Goal: Information Seeking & Learning: Learn about a topic

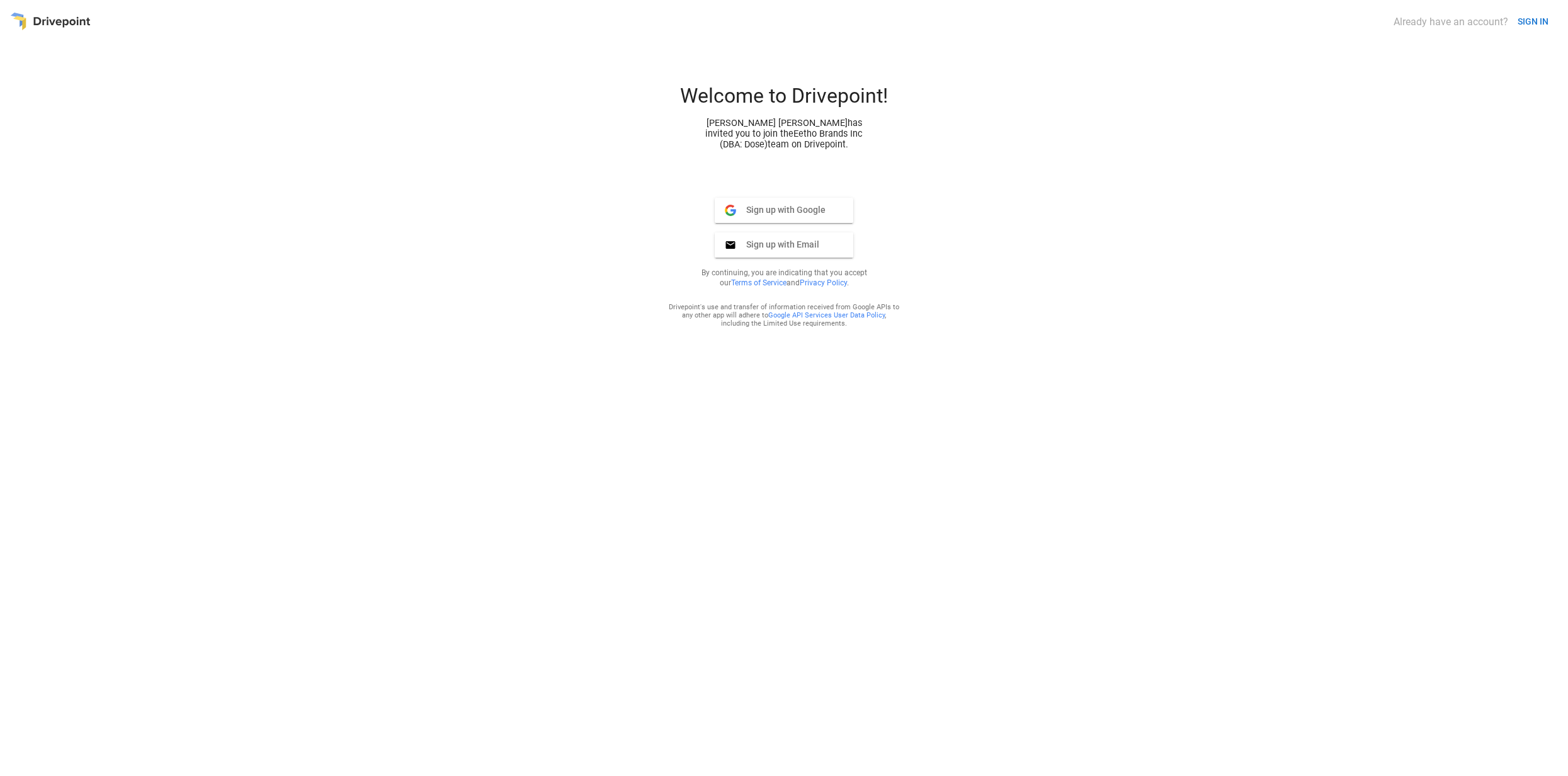
click at [784, 208] on span "Sign up with Google" at bounding box center [780, 209] width 89 height 12
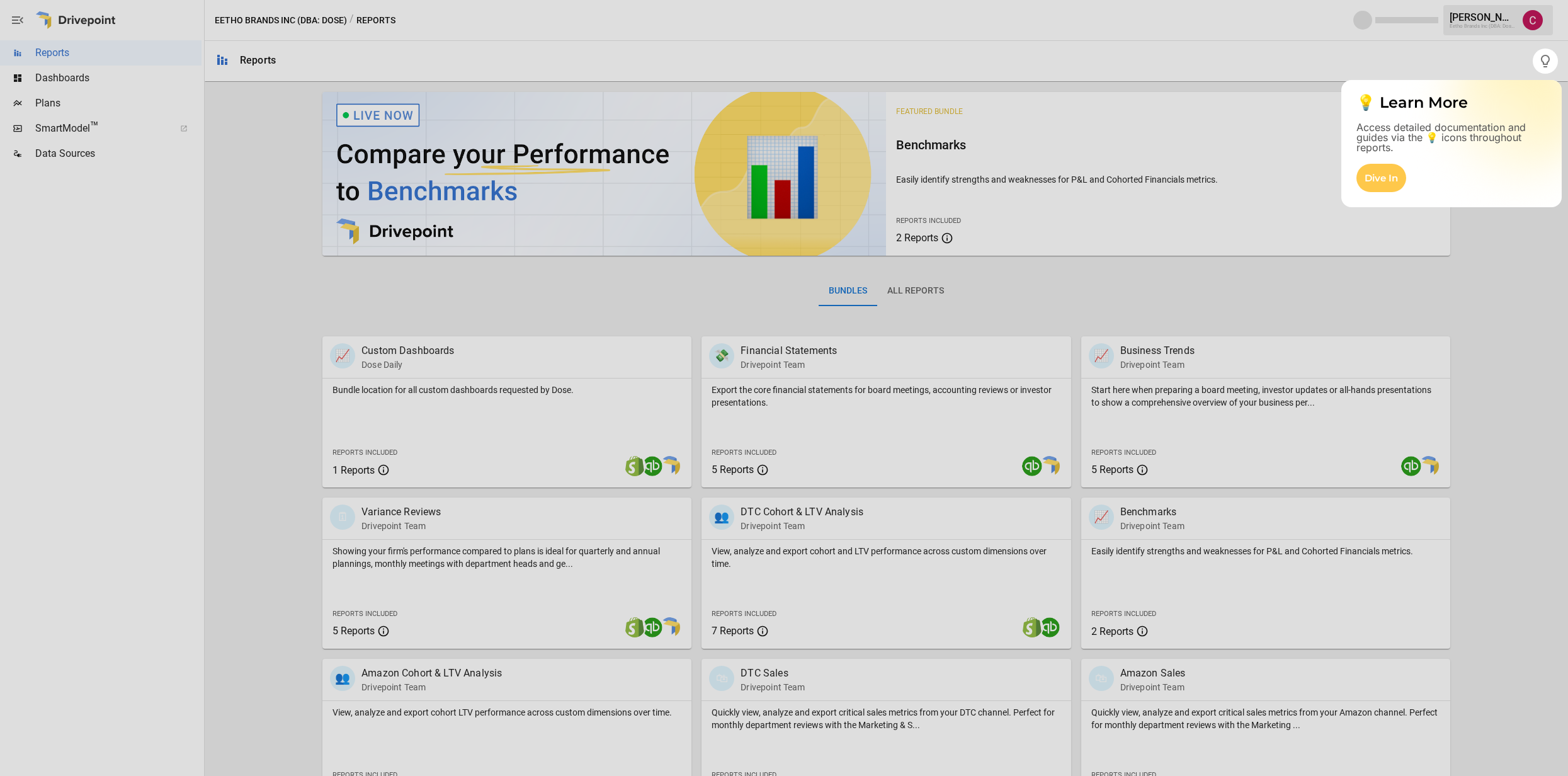
click at [427, 359] on div at bounding box center [784, 424] width 1568 height 703
click at [416, 419] on div at bounding box center [784, 424] width 1568 height 703
click at [352, 473] on div at bounding box center [784, 424] width 1568 height 703
click at [1208, 408] on div at bounding box center [784, 424] width 1568 height 703
click at [1138, 467] on div at bounding box center [784, 424] width 1568 height 703
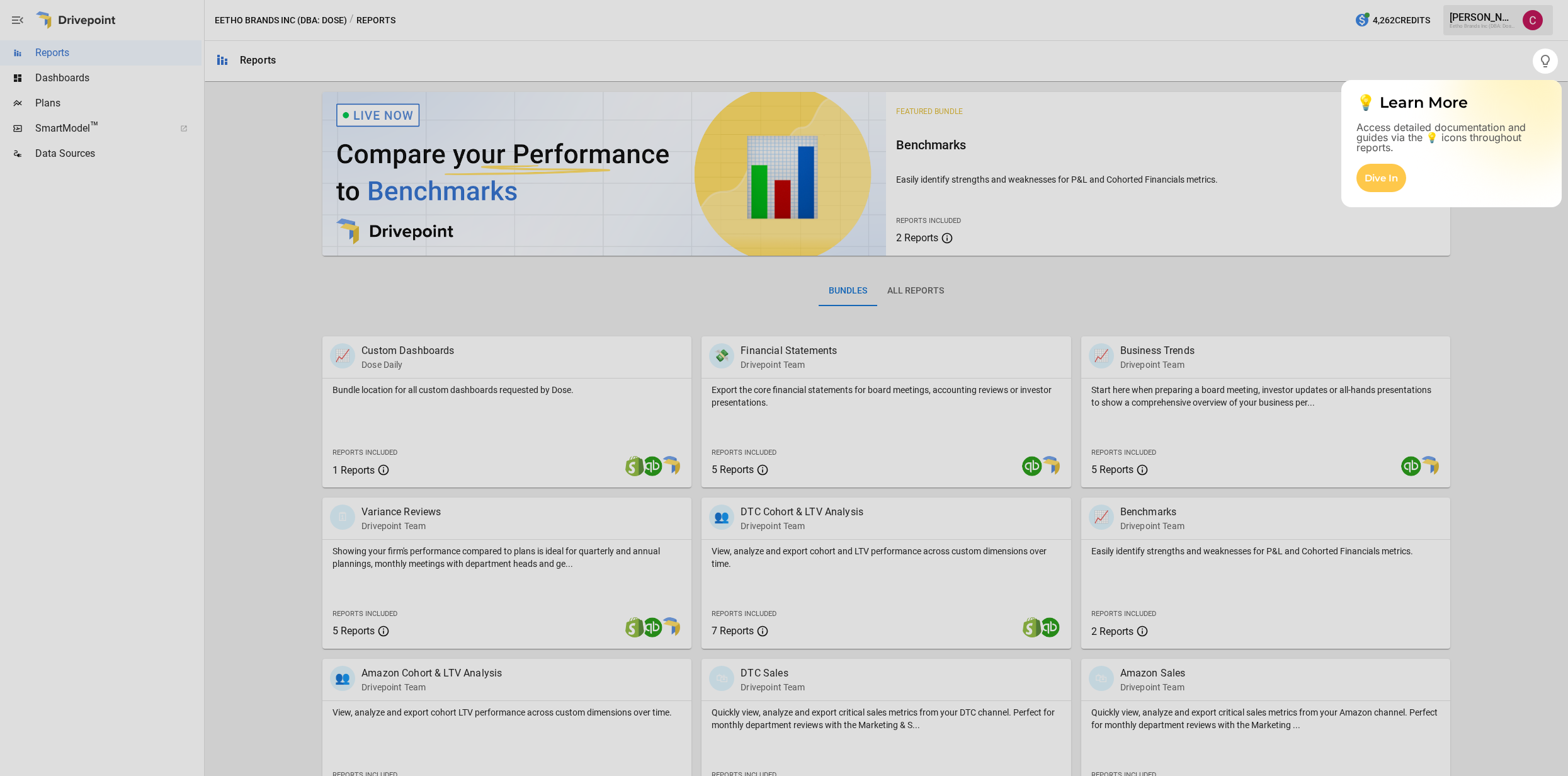
click at [1143, 470] on div at bounding box center [784, 424] width 1568 height 703
click at [1099, 469] on div at bounding box center [784, 424] width 1568 height 703
click at [1379, 176] on div "Dive In" at bounding box center [1381, 178] width 50 height 28
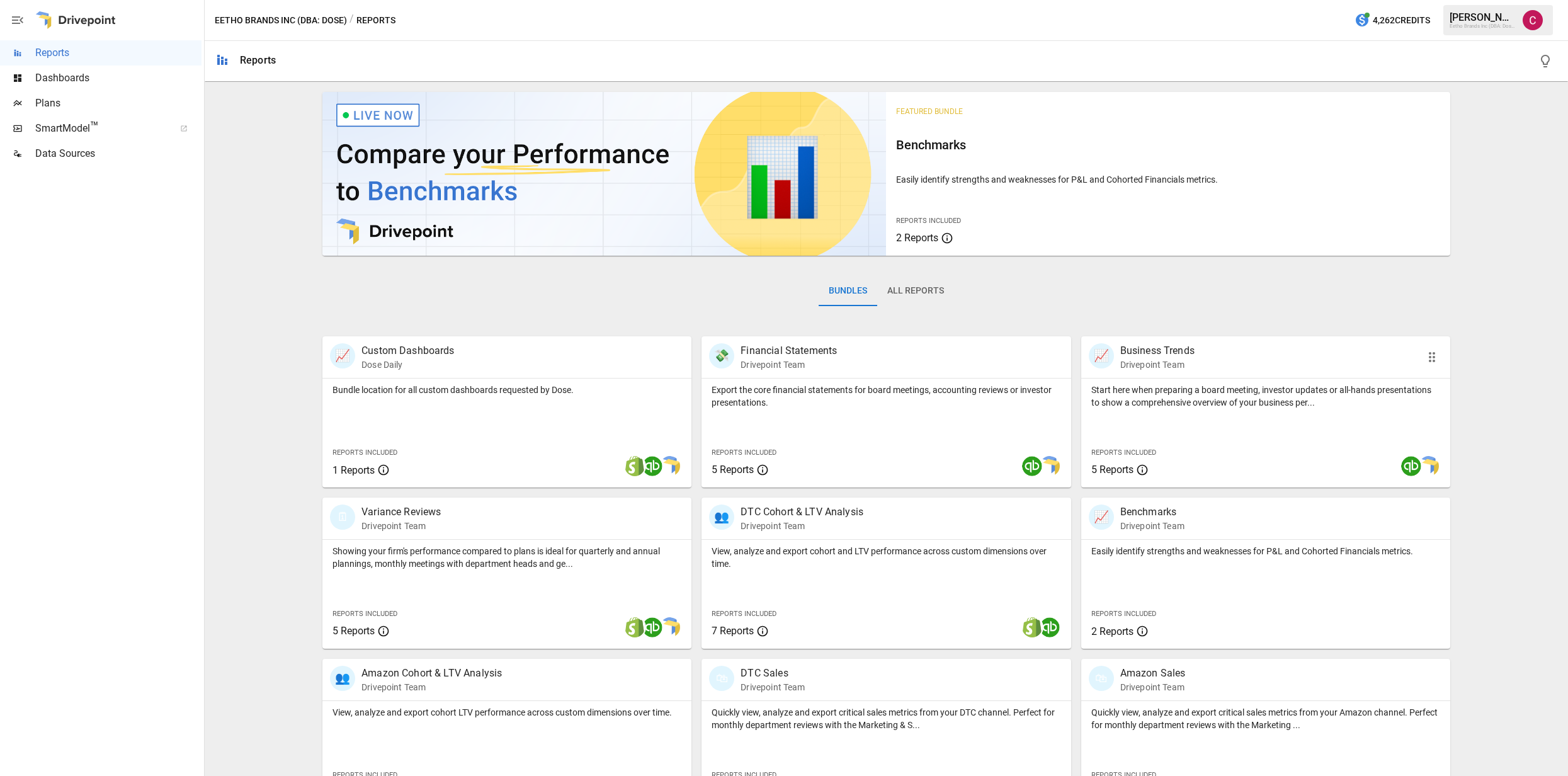
click at [1194, 351] on p "Business Trends" at bounding box center [1157, 350] width 74 height 15
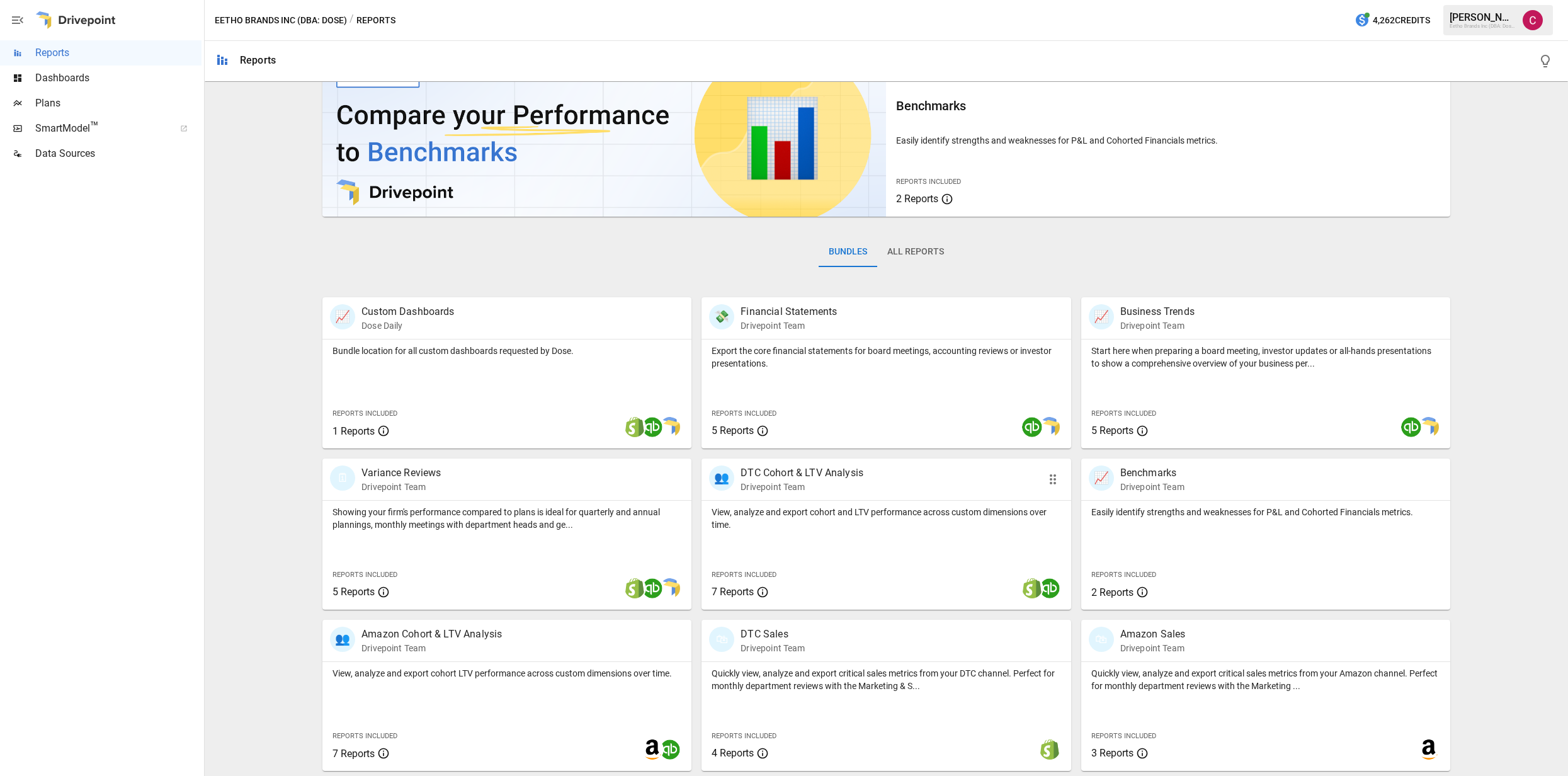
click at [808, 478] on p "DTC Cohort & LTV Analysis" at bounding box center [802, 473] width 123 height 15
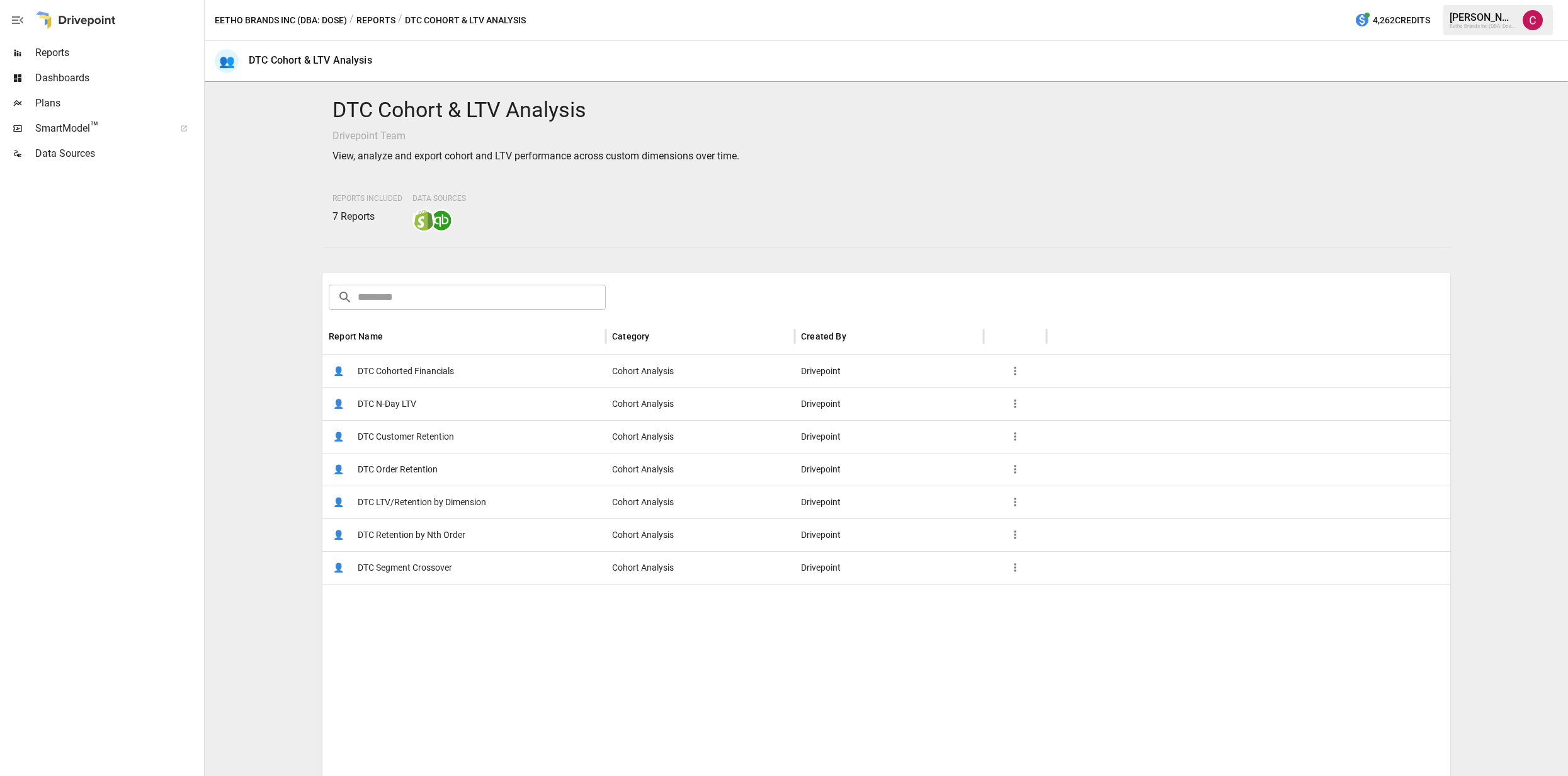
click at [406, 438] on span "DTC Customer Retention" at bounding box center [405, 437] width 96 height 32
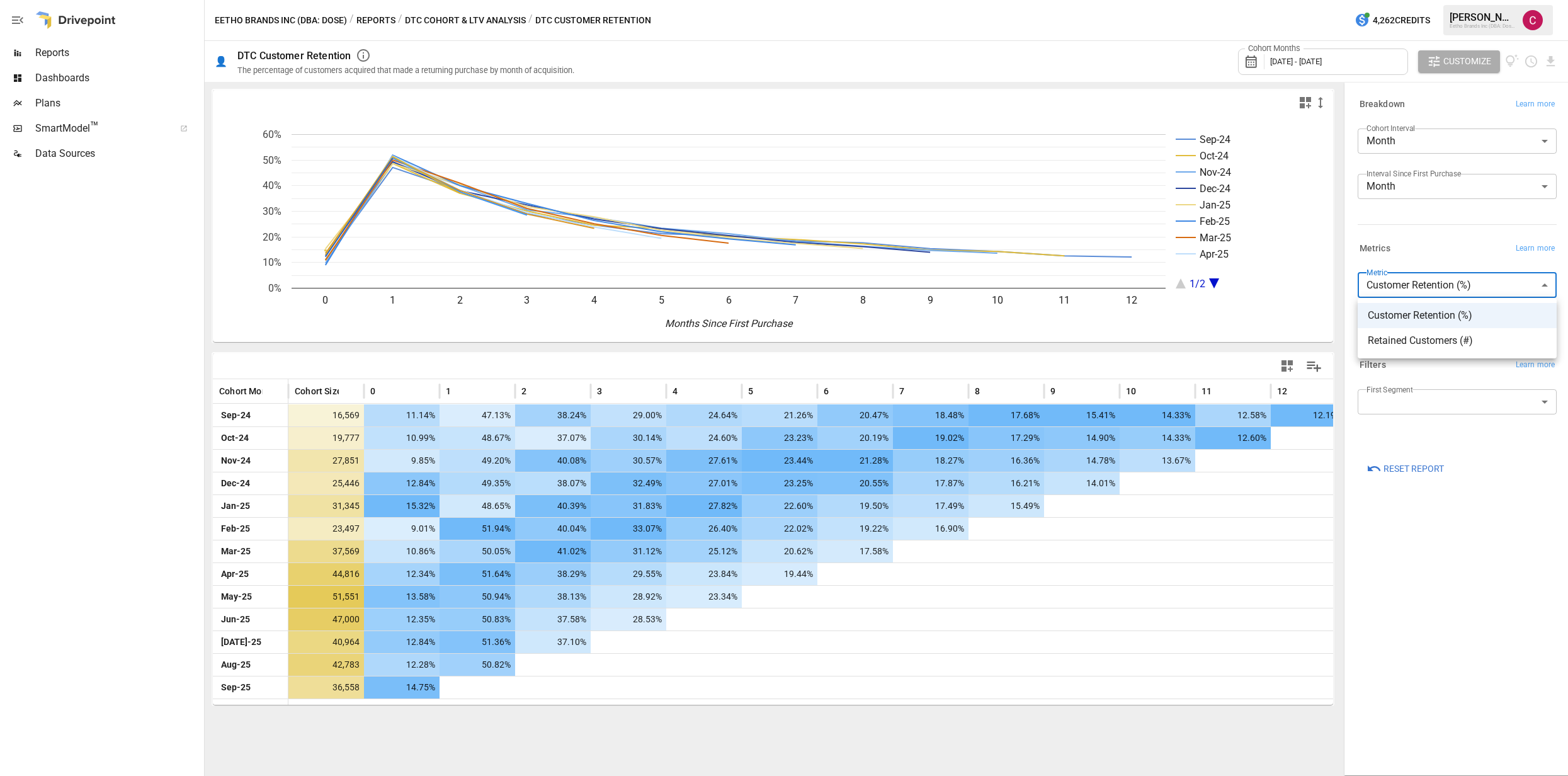
click at [1499, 0] on body "Reports Dashboards Plans SmartModel ™ Data Sources Eetho Brands Inc (DBA: Dose)…" at bounding box center [784, 0] width 1568 height 0
click at [401, 398] on div at bounding box center [784, 388] width 1568 height 776
click at [56, 42] on div "Reports" at bounding box center [101, 53] width 202 height 25
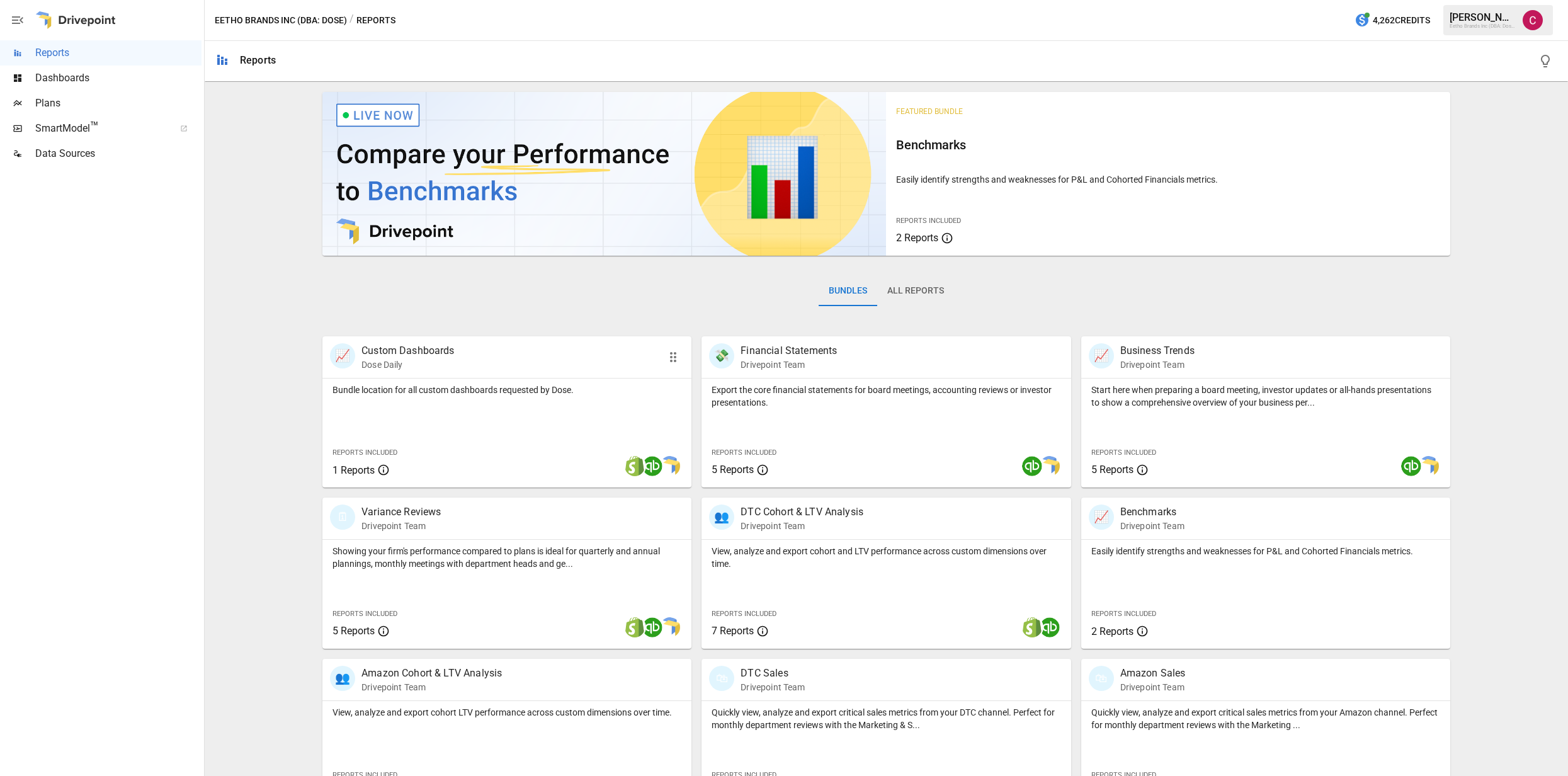
scroll to position [39, 0]
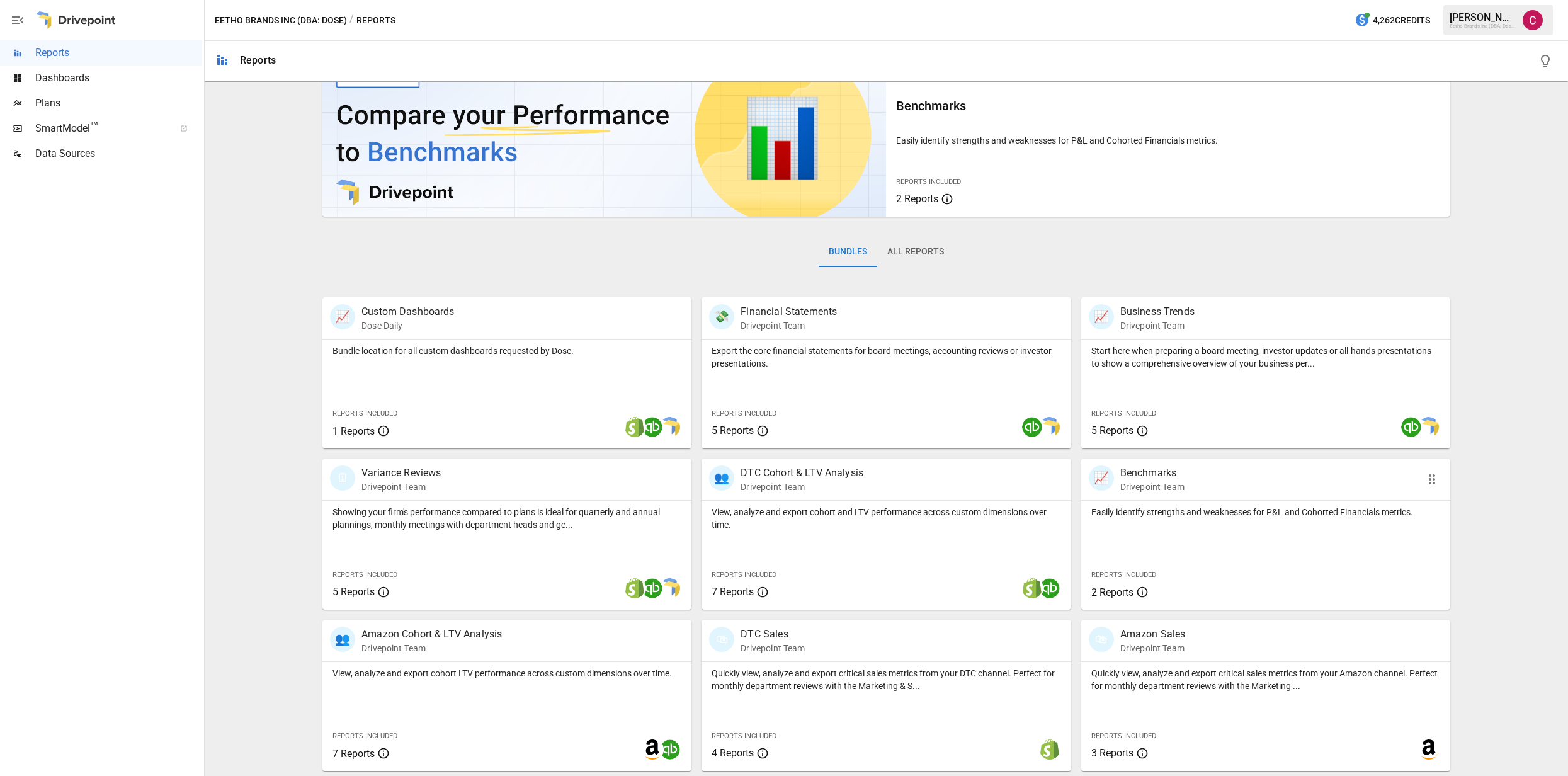
click at [1234, 530] on div "Easily identify strengths and weaknesses for P&L and Cohorted Financials metric…" at bounding box center [1266, 555] width 369 height 109
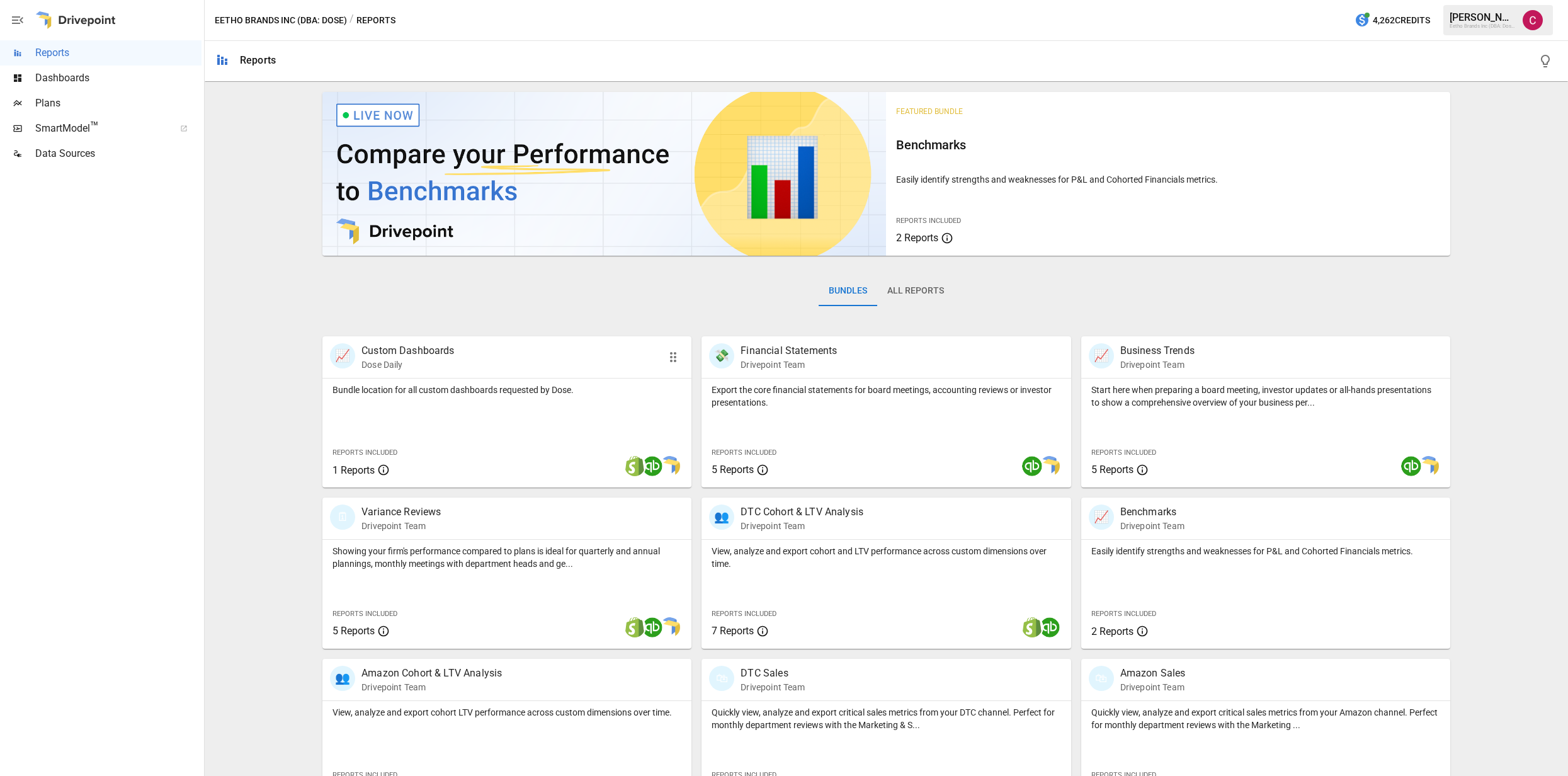
click at [416, 352] on p "Custom Dashboards" at bounding box center [408, 350] width 93 height 15
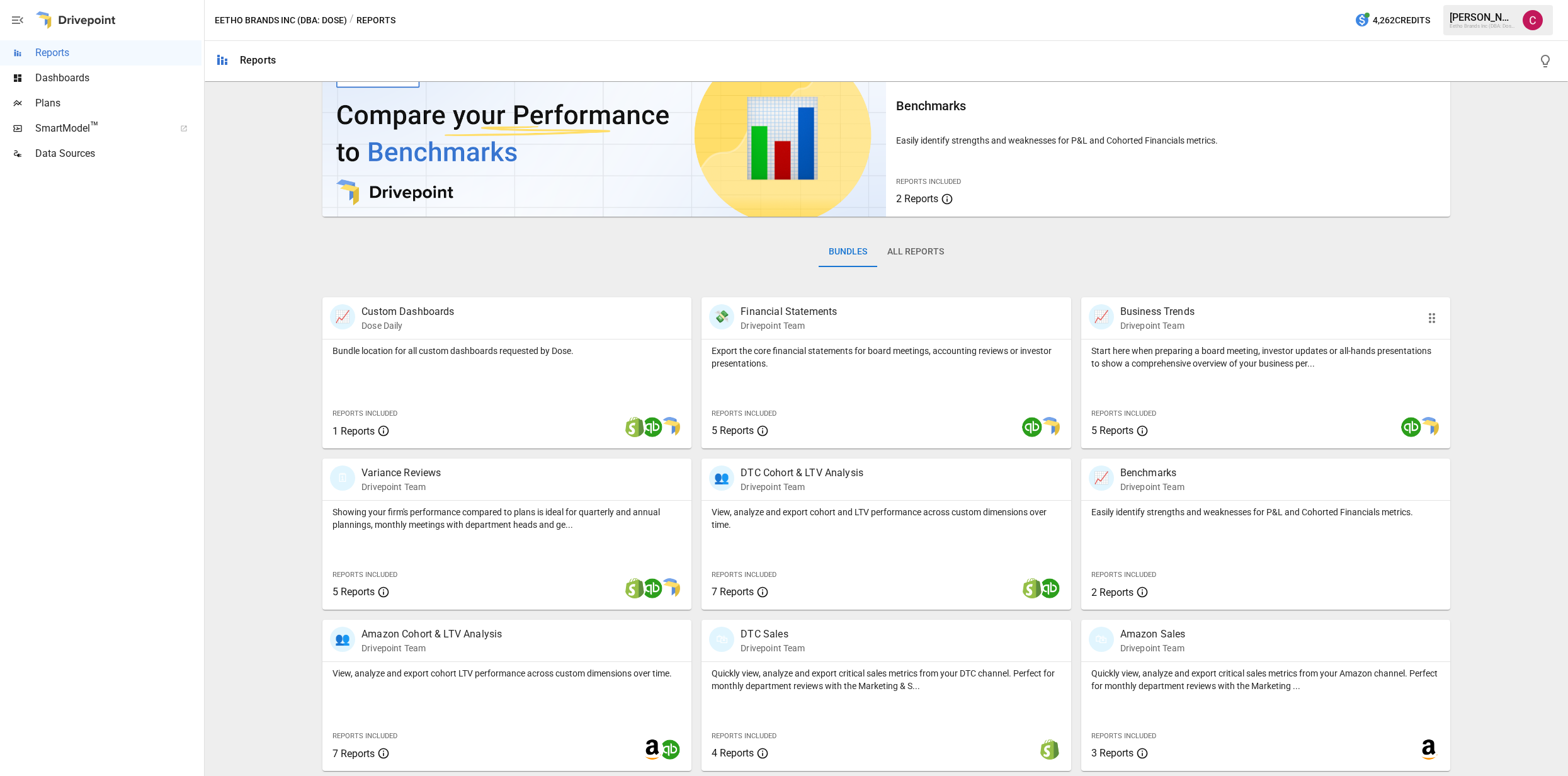
click at [1222, 365] on p "Start here when preparing a board meeting, investor updates or all-hands presen…" at bounding box center [1266, 357] width 349 height 25
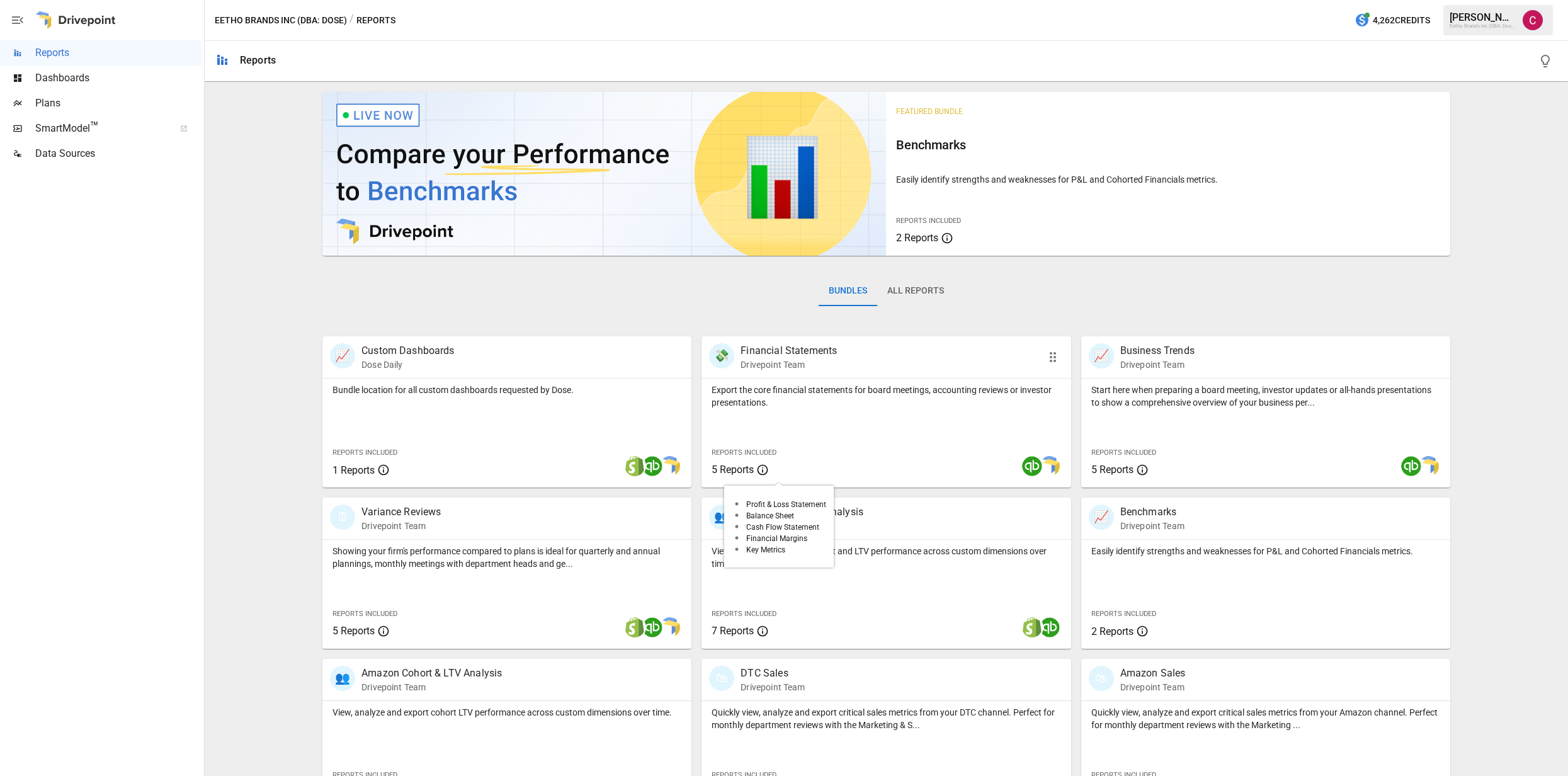
scroll to position [39, 0]
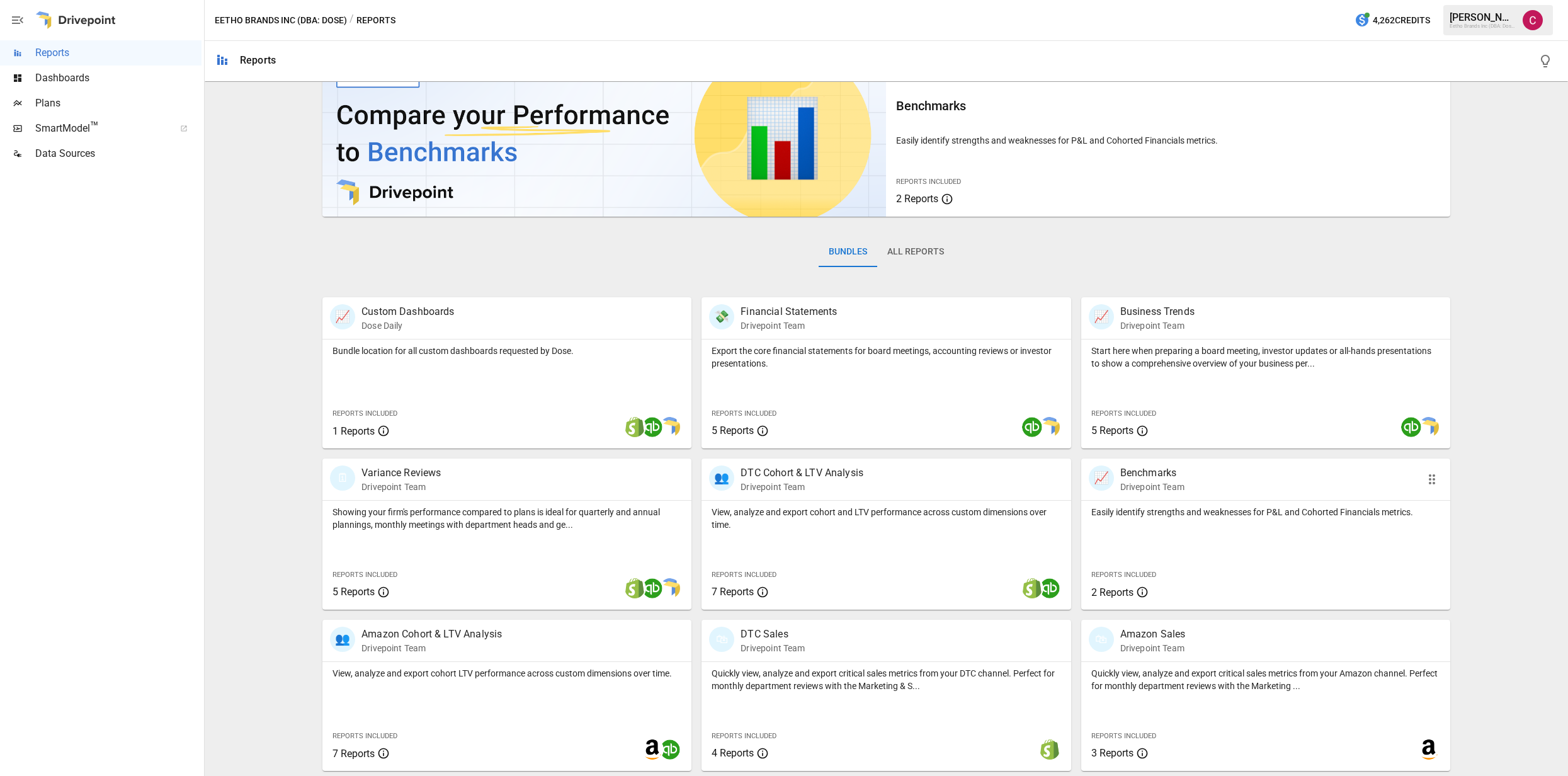
click at [1181, 490] on p "Drivepoint Team" at bounding box center [1152, 487] width 64 height 13
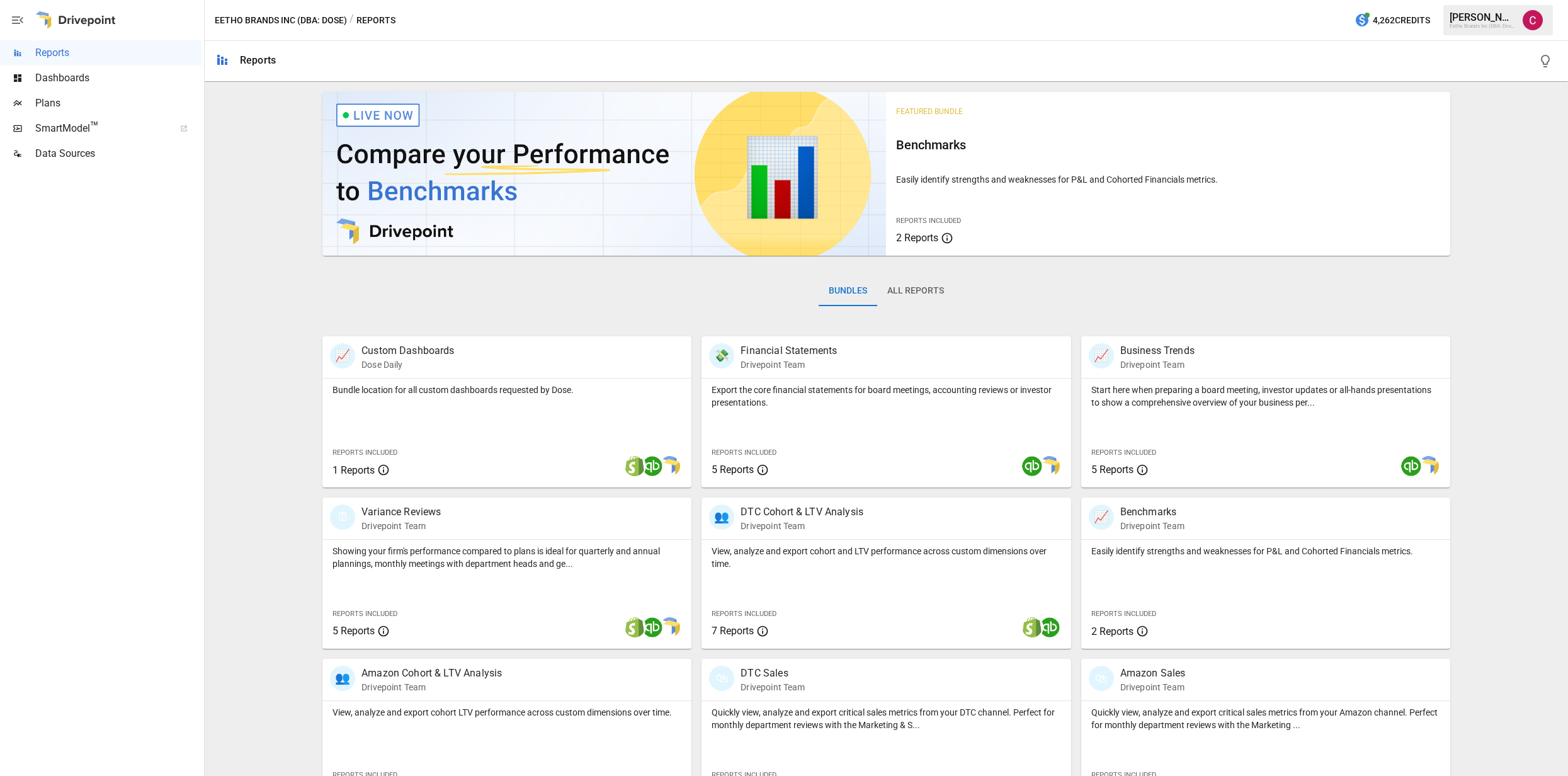
scroll to position [39, 0]
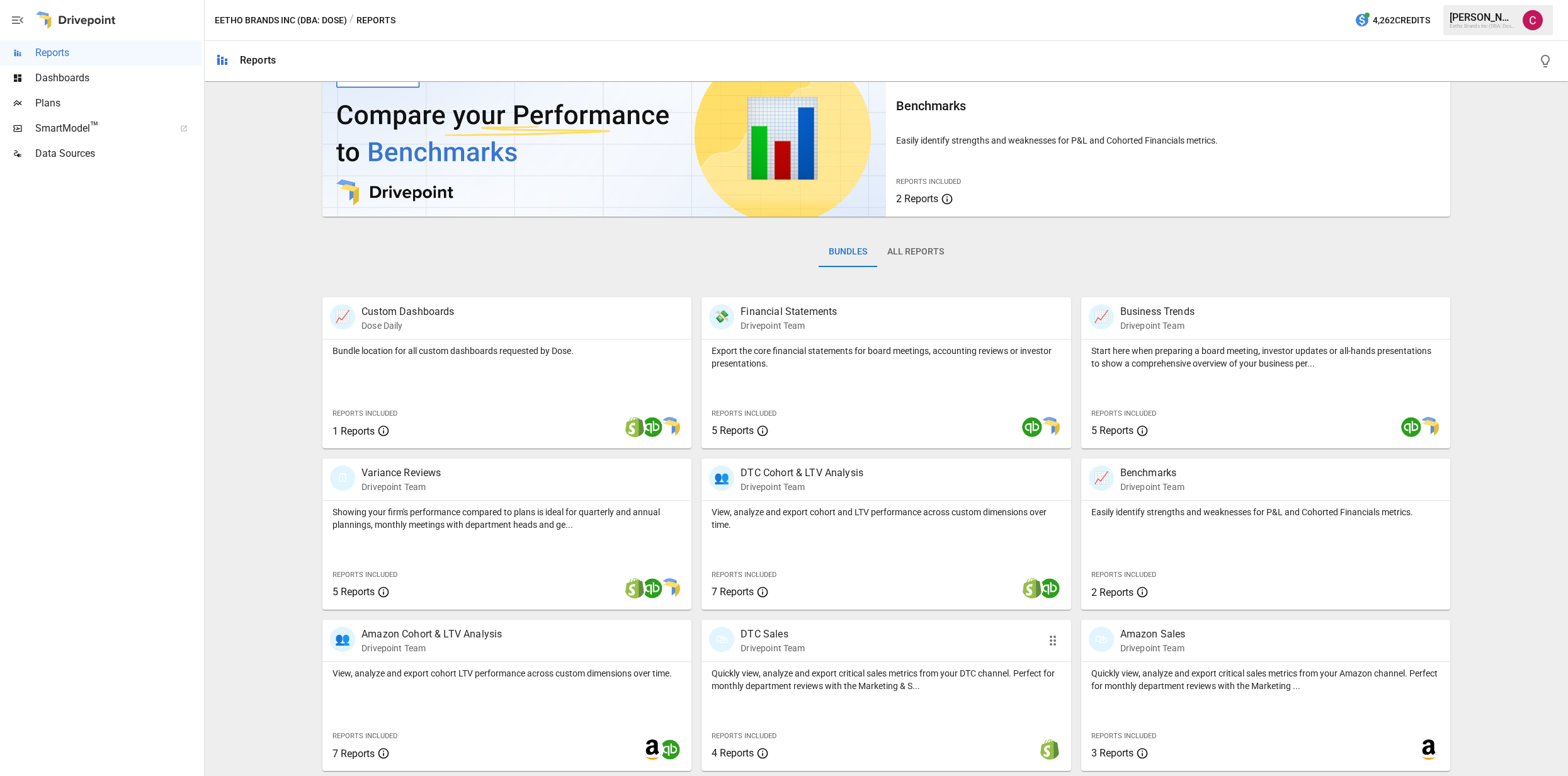
click at [791, 642] on p "Drivepoint Team" at bounding box center [773, 648] width 64 height 13
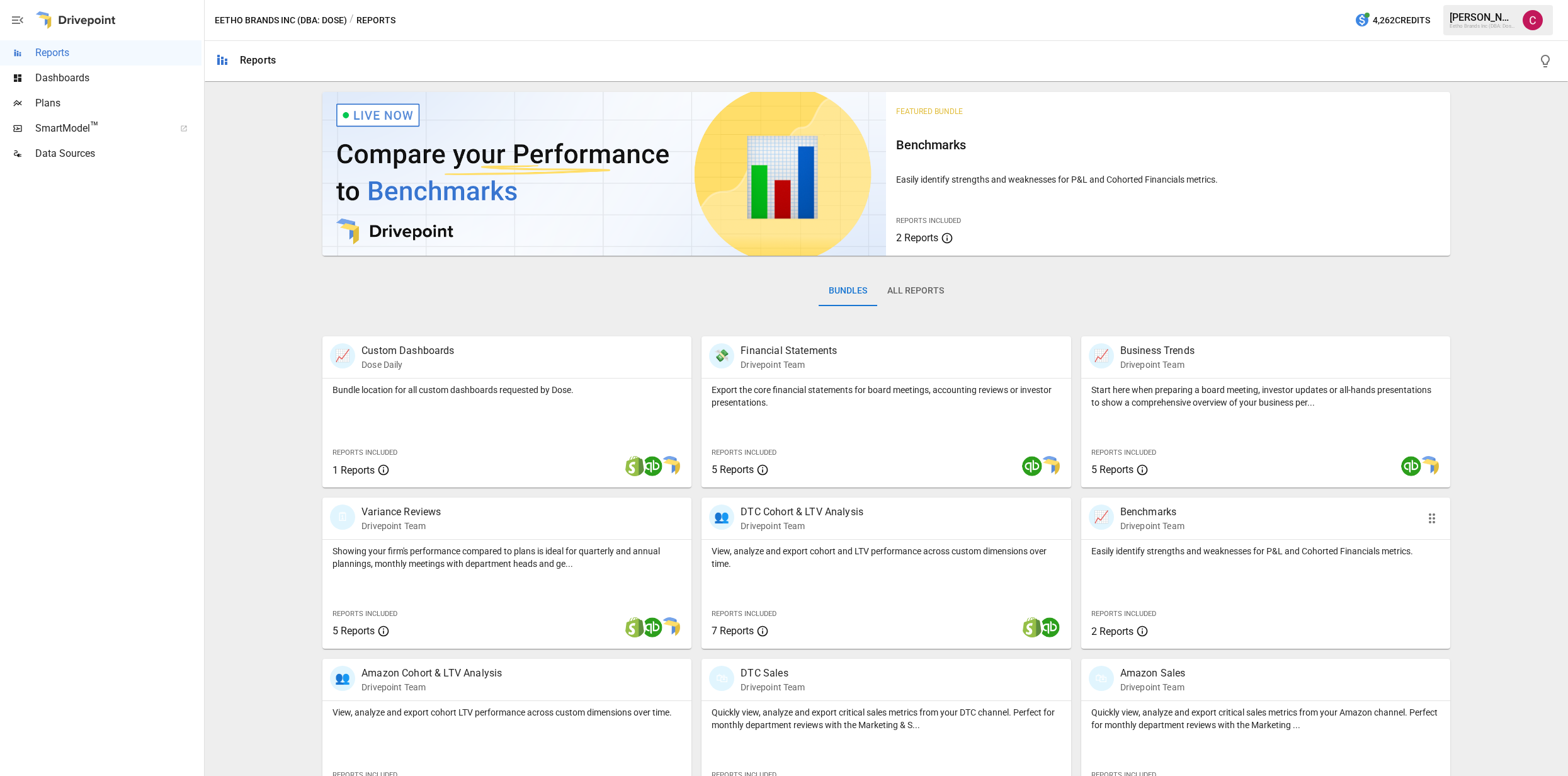
scroll to position [39, 0]
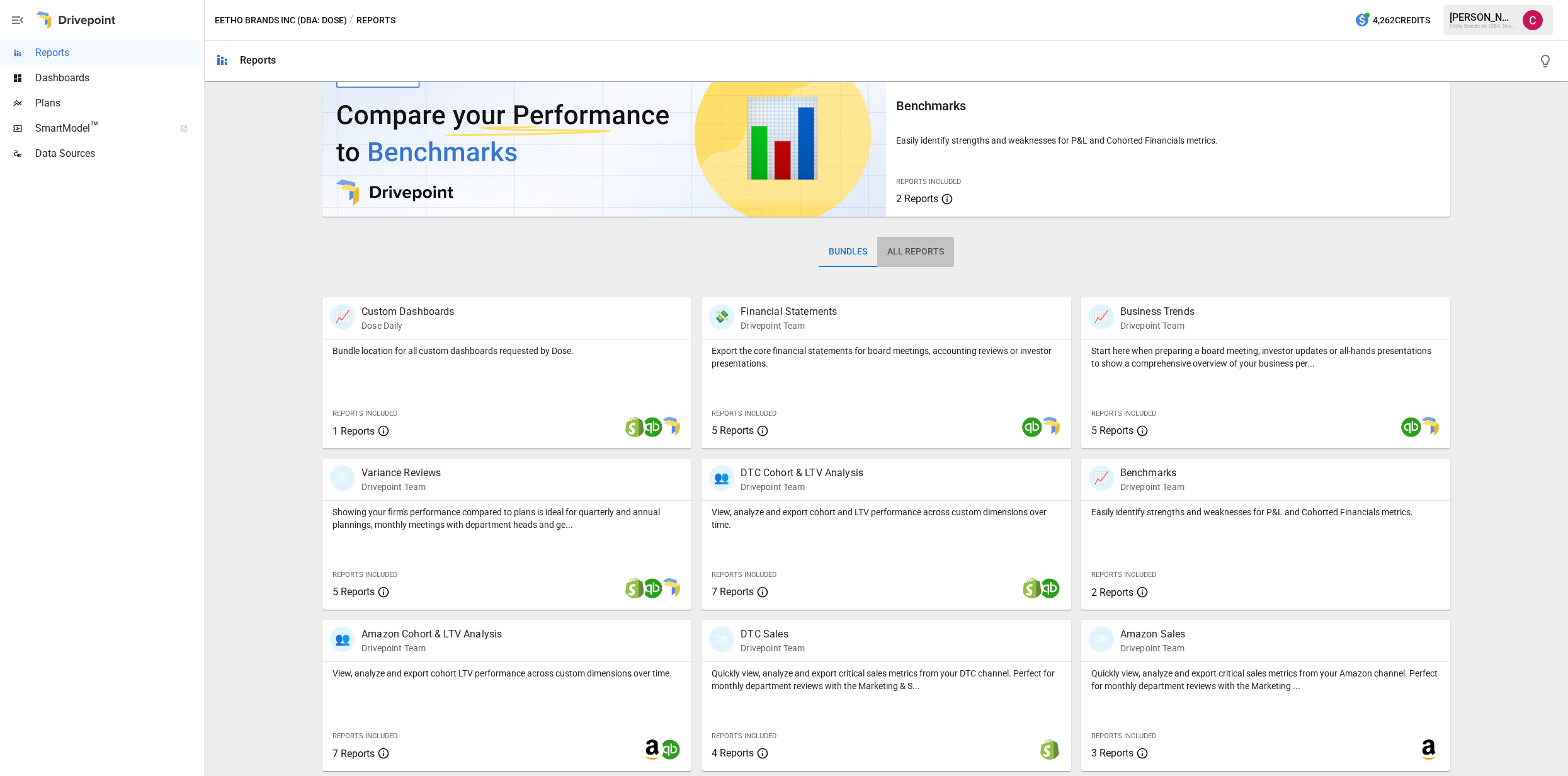
click at [916, 252] on button "All Reports" at bounding box center [916, 252] width 77 height 30
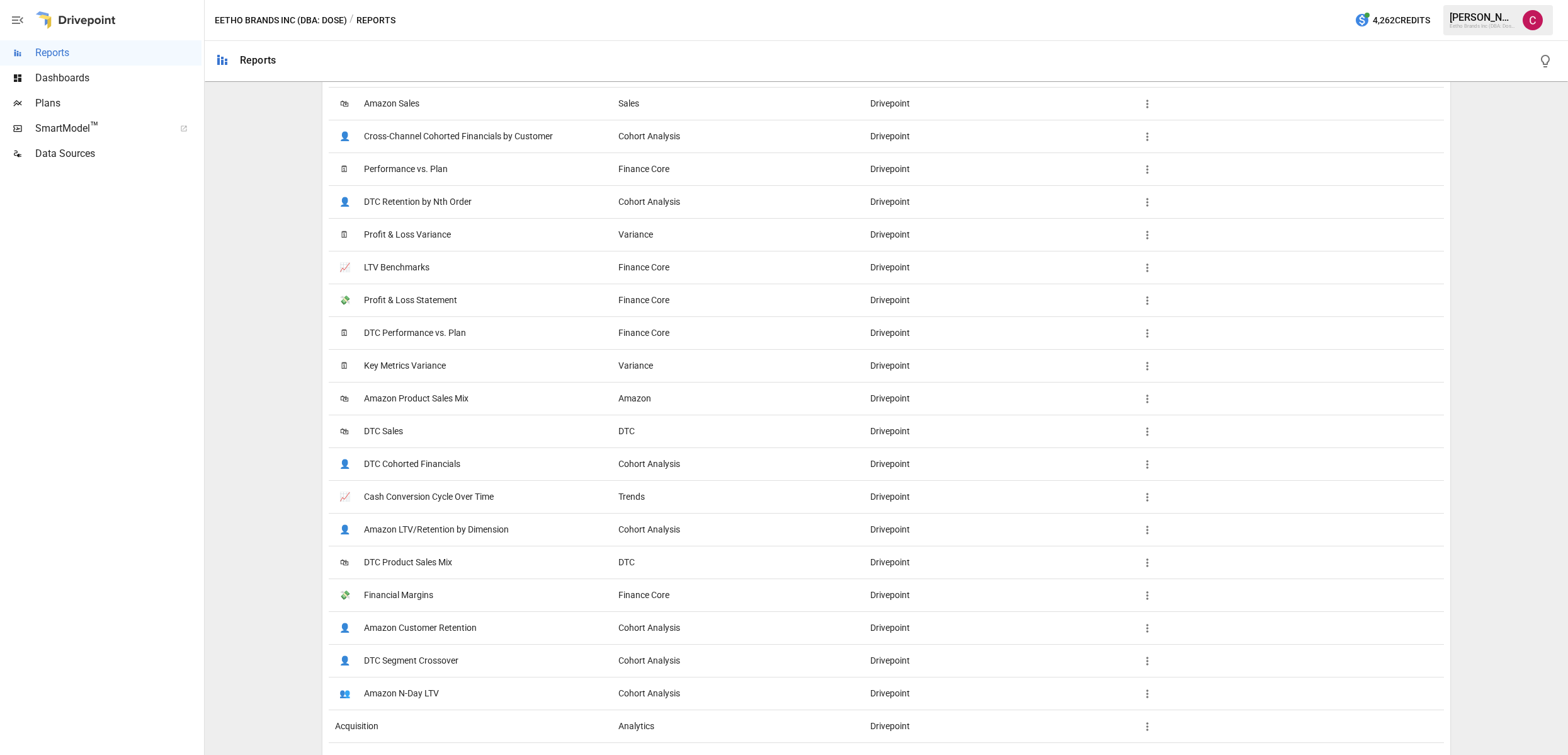
scroll to position [1078, 0]
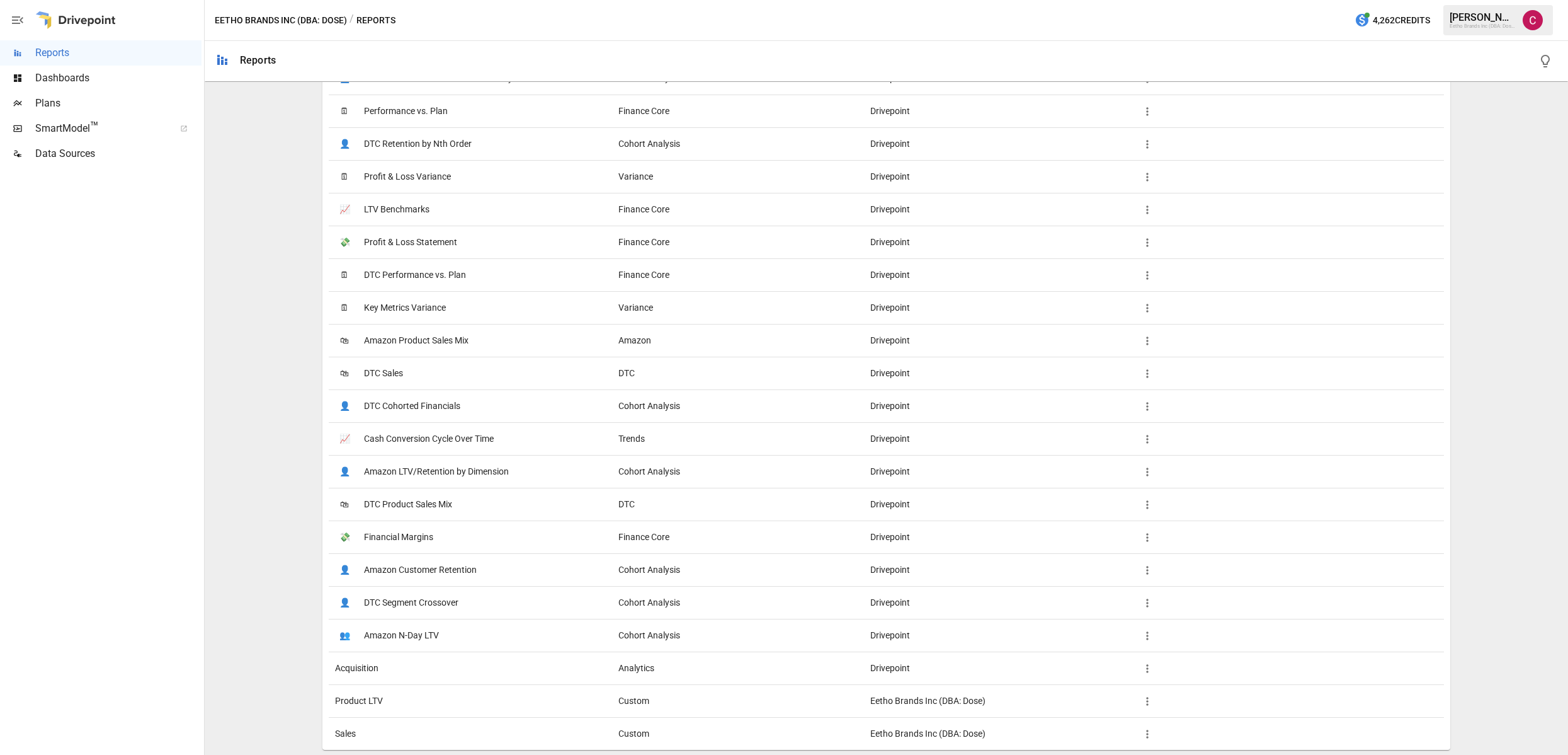
click at [408, 721] on div "Sales" at bounding box center [470, 733] width 284 height 33
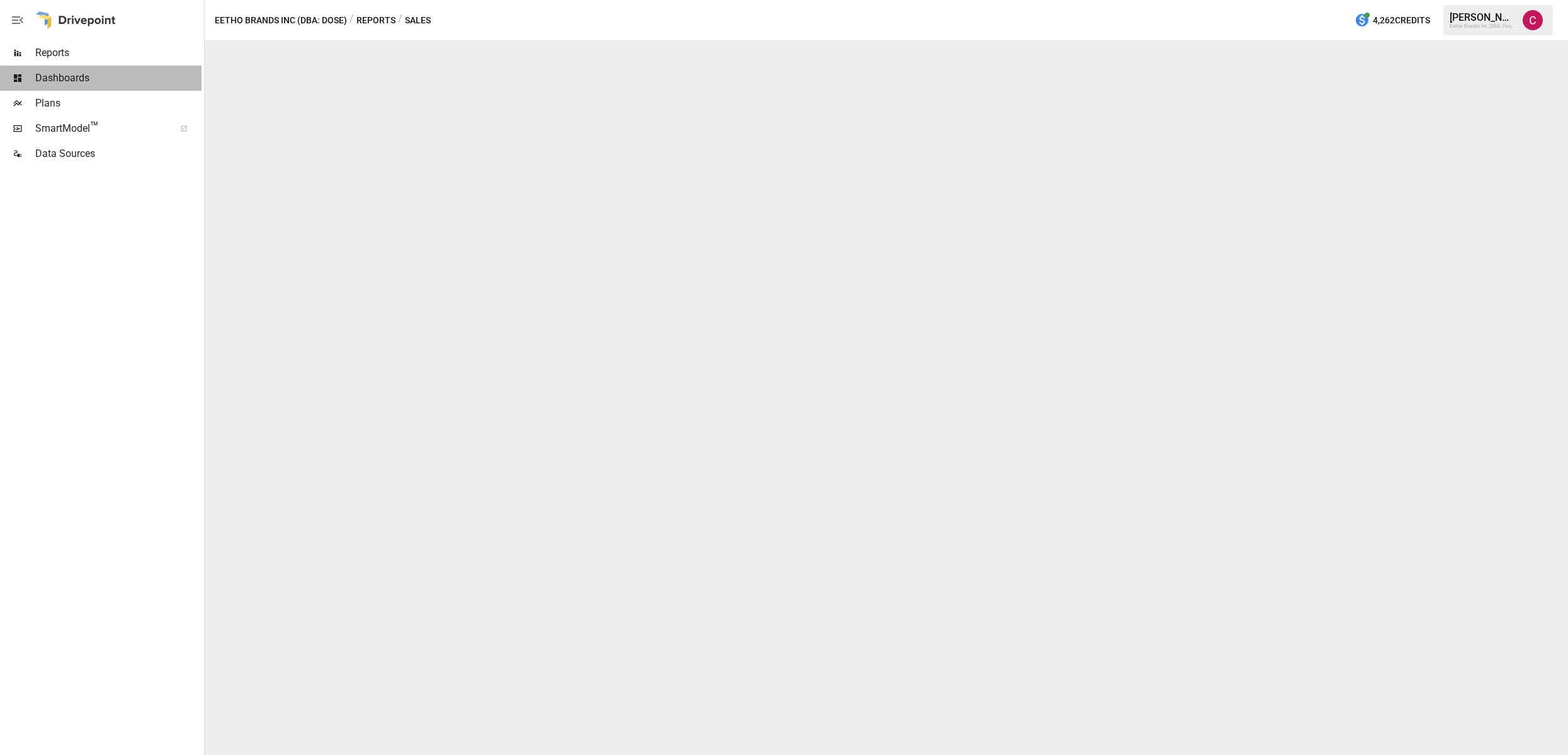
click at [63, 77] on span "Dashboards" at bounding box center [118, 77] width 166 height 15
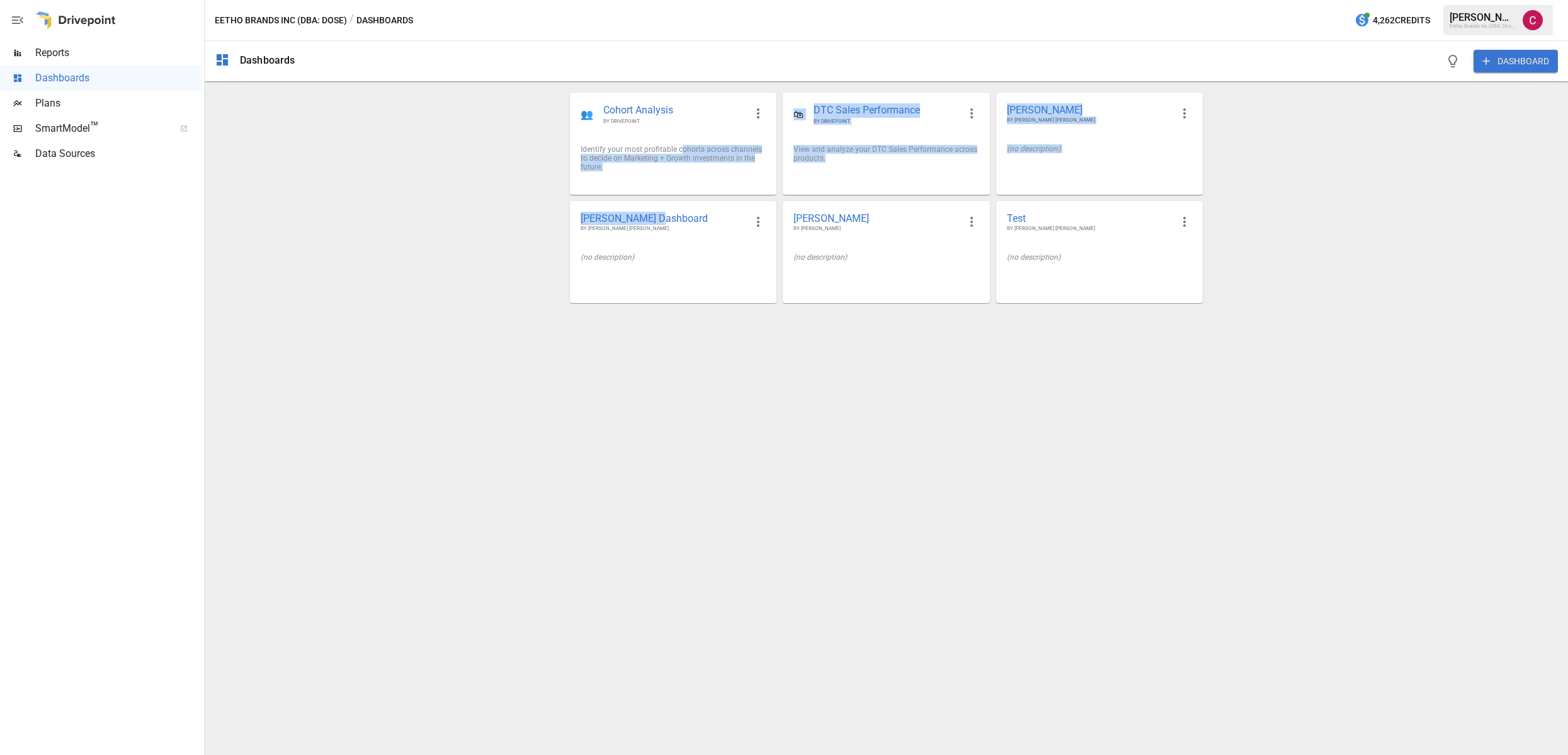
drag, startPoint x: 684, startPoint y: 220, endPoint x: 388, endPoint y: 131, distance: 309.1
click at [661, 152] on div "👥 Cohort Analysis BY DRIVEPOINT Identify your most profitable cohorts across ch…" at bounding box center [887, 198] width 655 height 212
click at [83, 153] on span "Data Sources" at bounding box center [118, 153] width 166 height 15
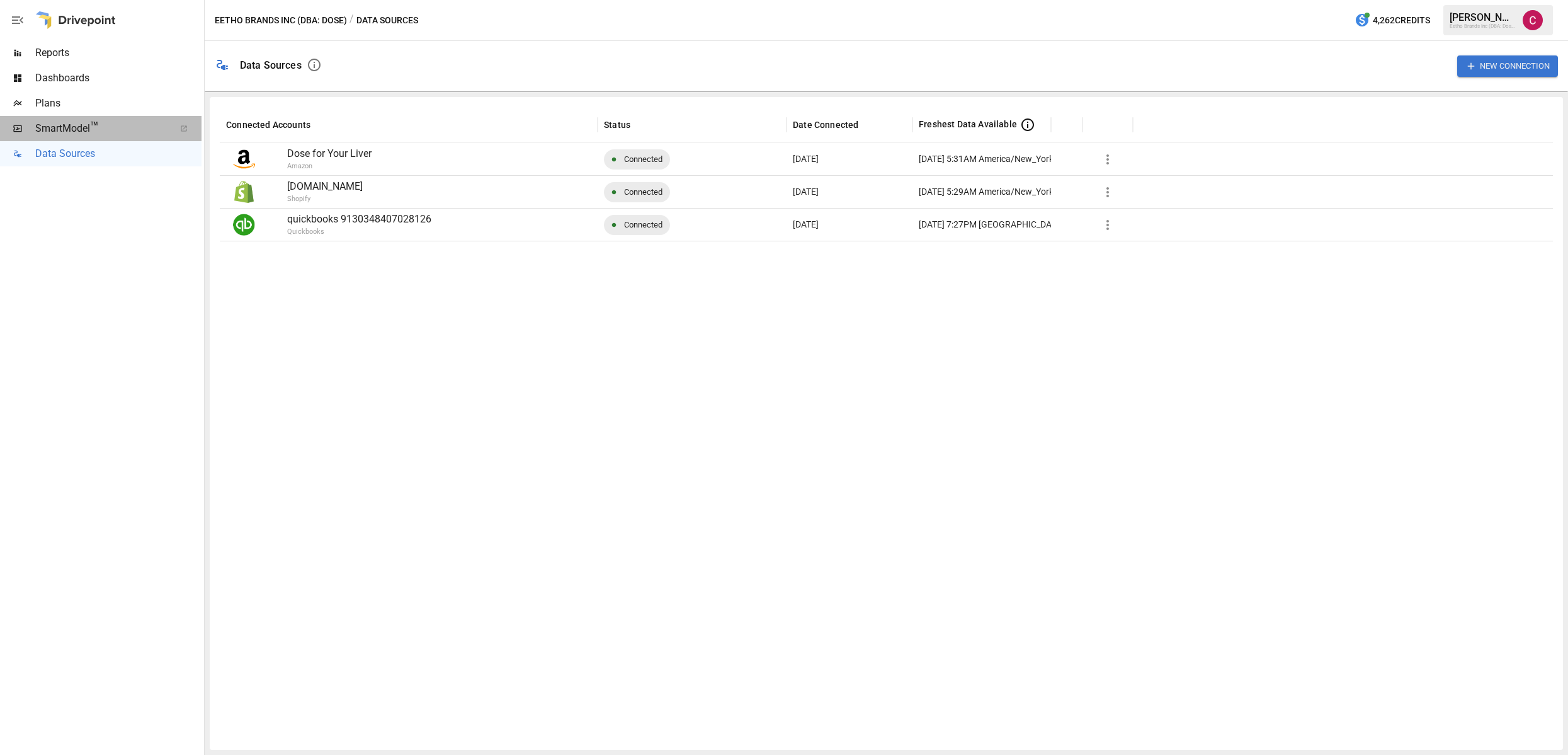
click at [74, 125] on span "SmartModel ™" at bounding box center [101, 128] width 131 height 15
click at [65, 52] on span "Reports" at bounding box center [118, 52] width 166 height 15
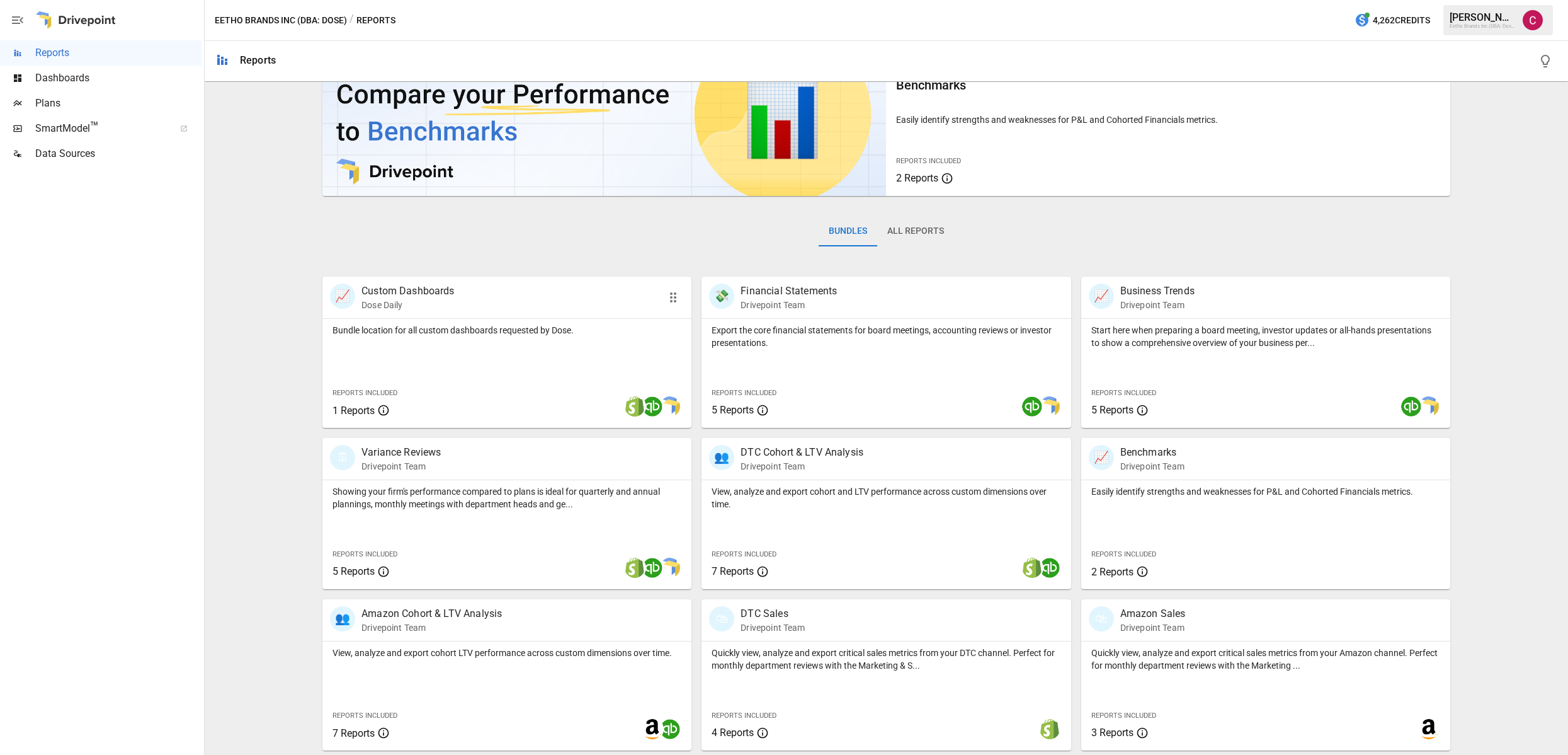
scroll to position [60, 0]
click at [531, 315] on div "📈 Custom Dashboards Dose Daily" at bounding box center [507, 296] width 369 height 41
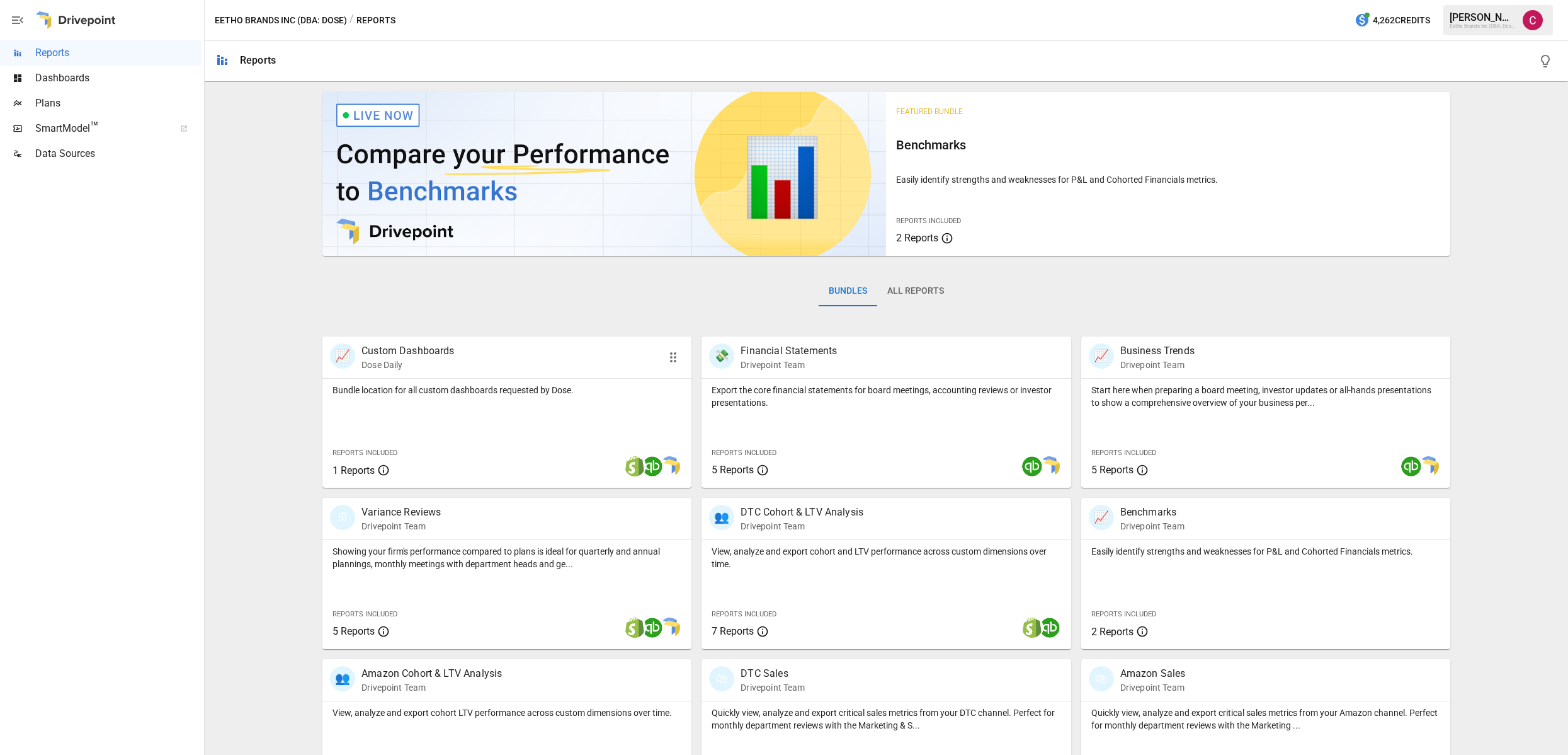
scroll to position [60, 0]
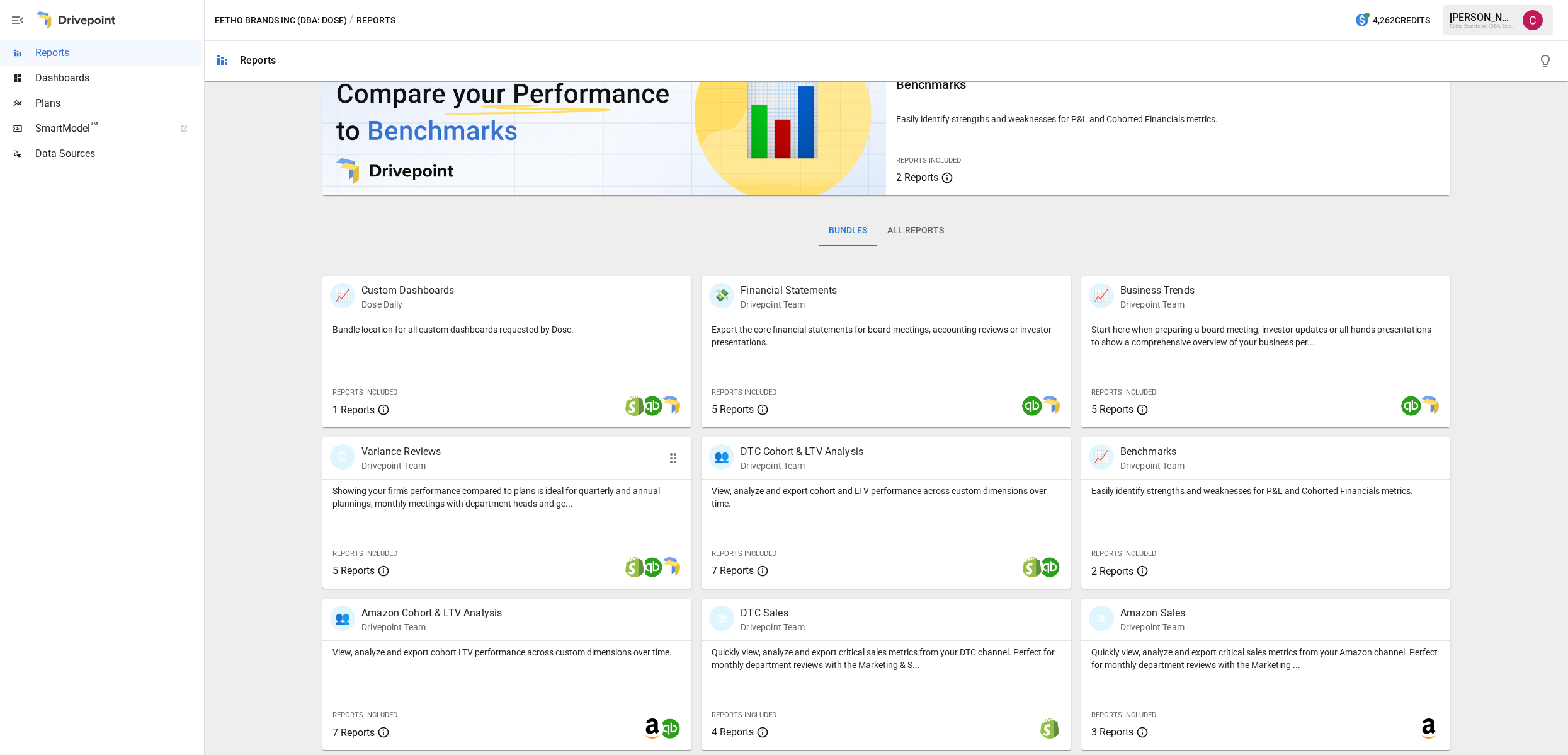
click at [463, 451] on div "🗓 Variance Reviews Drivepoint Team" at bounding box center [477, 457] width 295 height 27
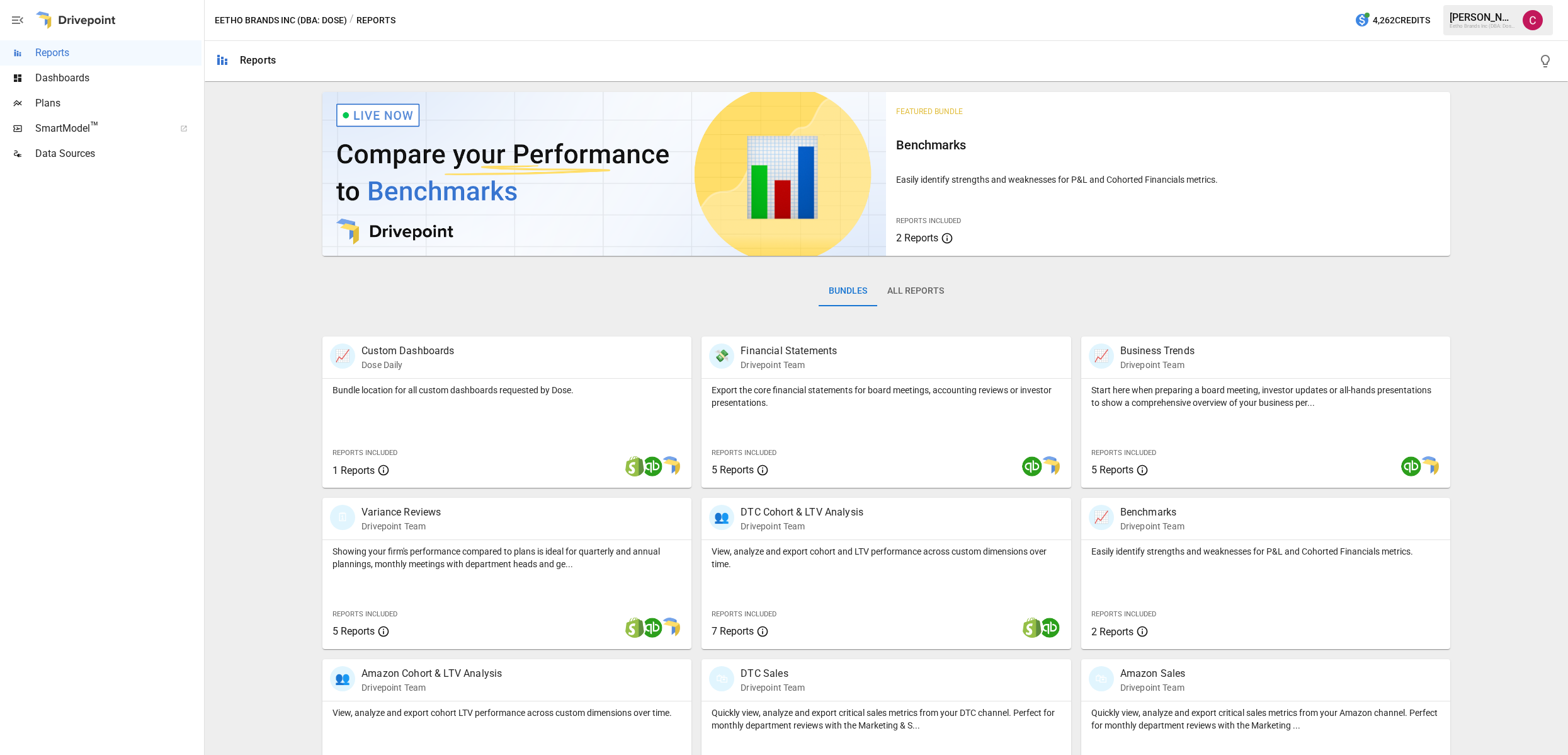
scroll to position [60, 0]
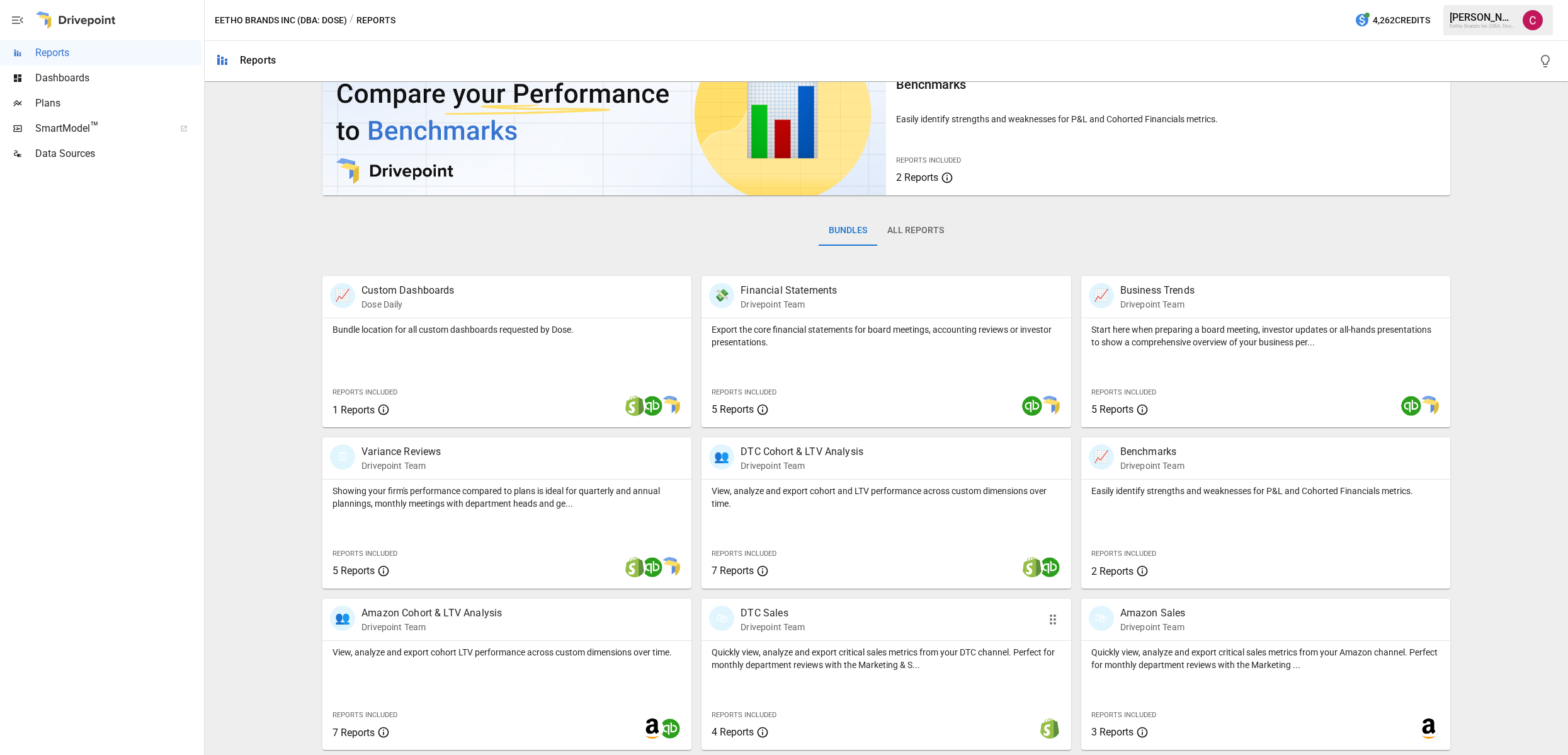
click at [944, 617] on div "🛍 DTC Sales Drivepoint Team" at bounding box center [857, 619] width 295 height 27
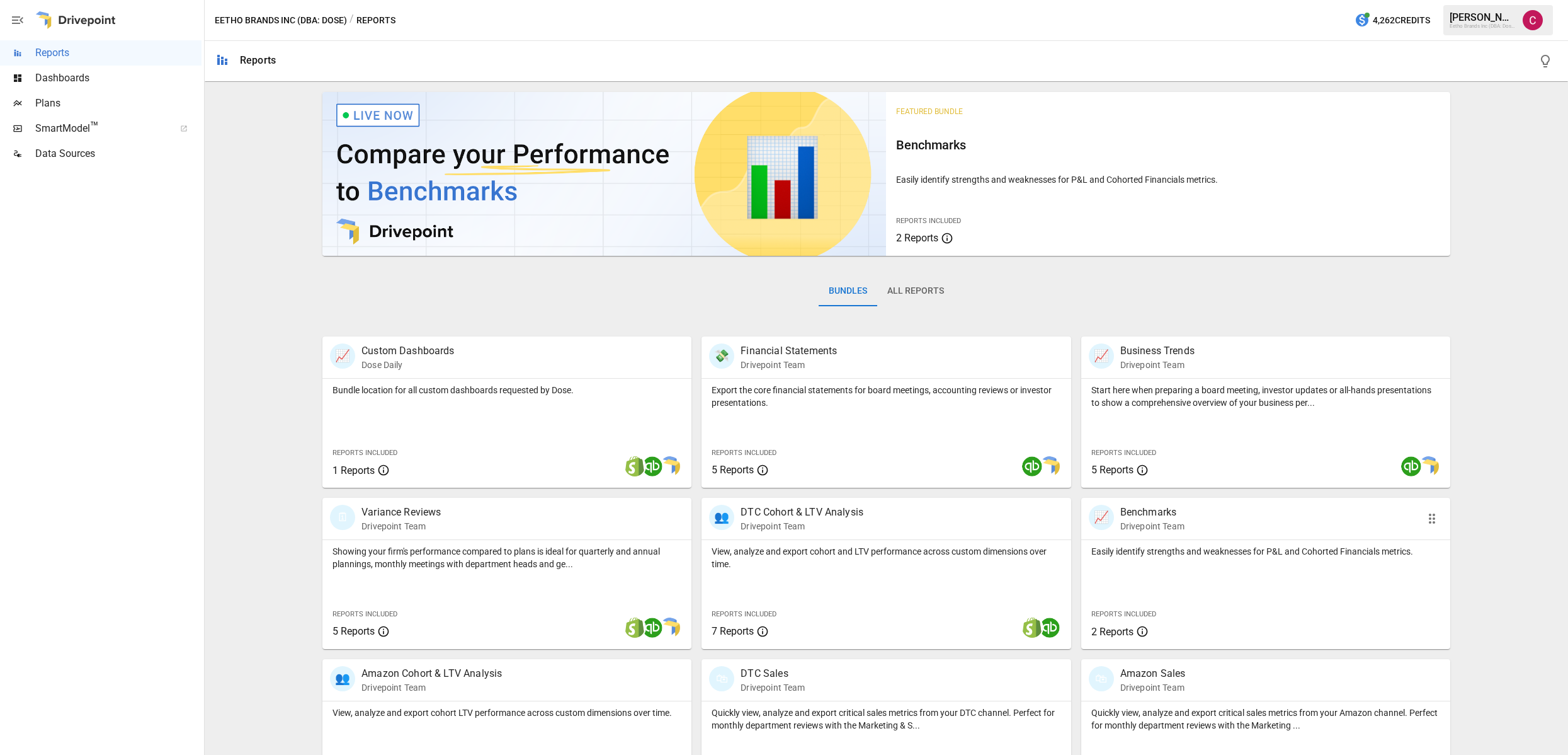
scroll to position [60, 0]
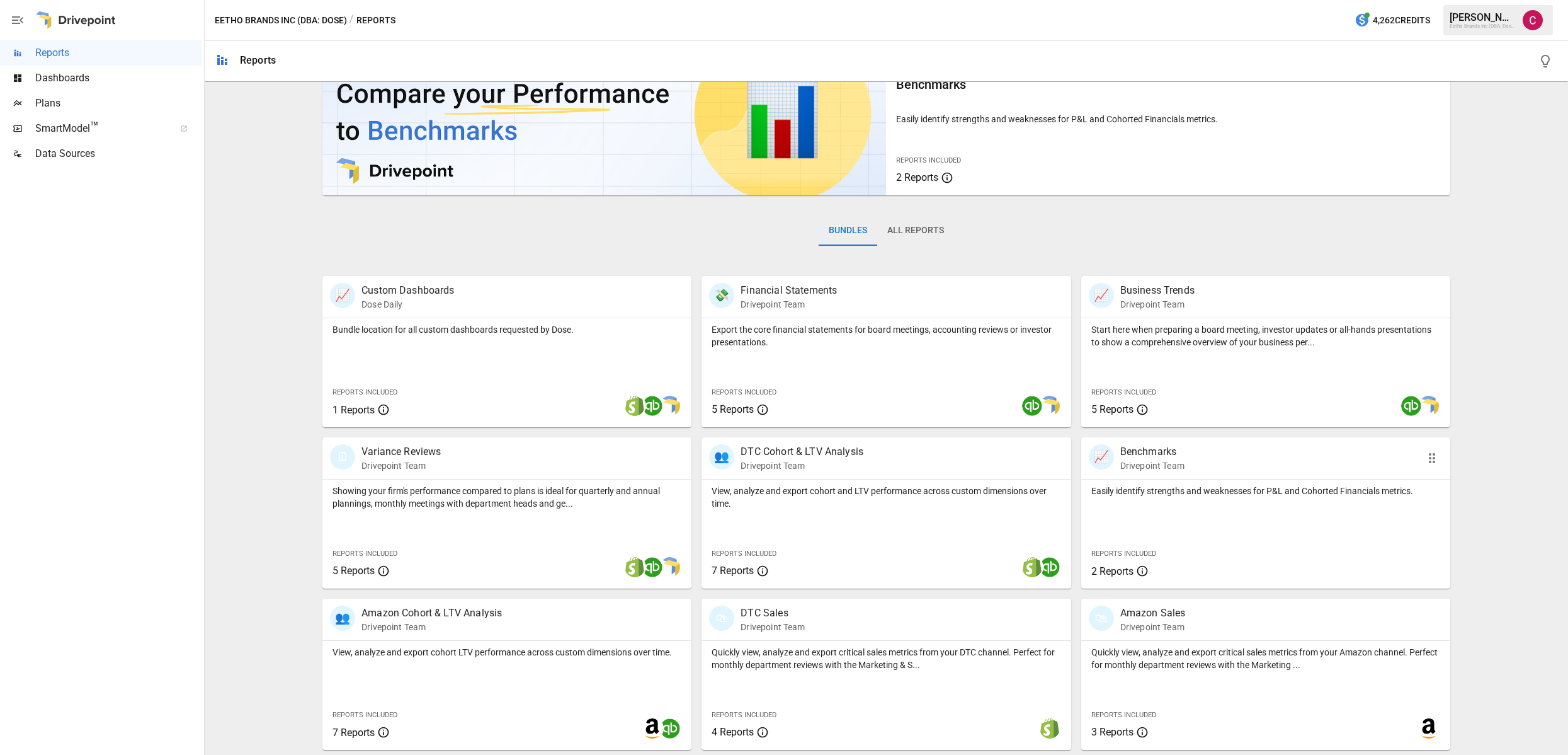
click at [1178, 460] on p "Drivepoint Team" at bounding box center [1152, 466] width 64 height 13
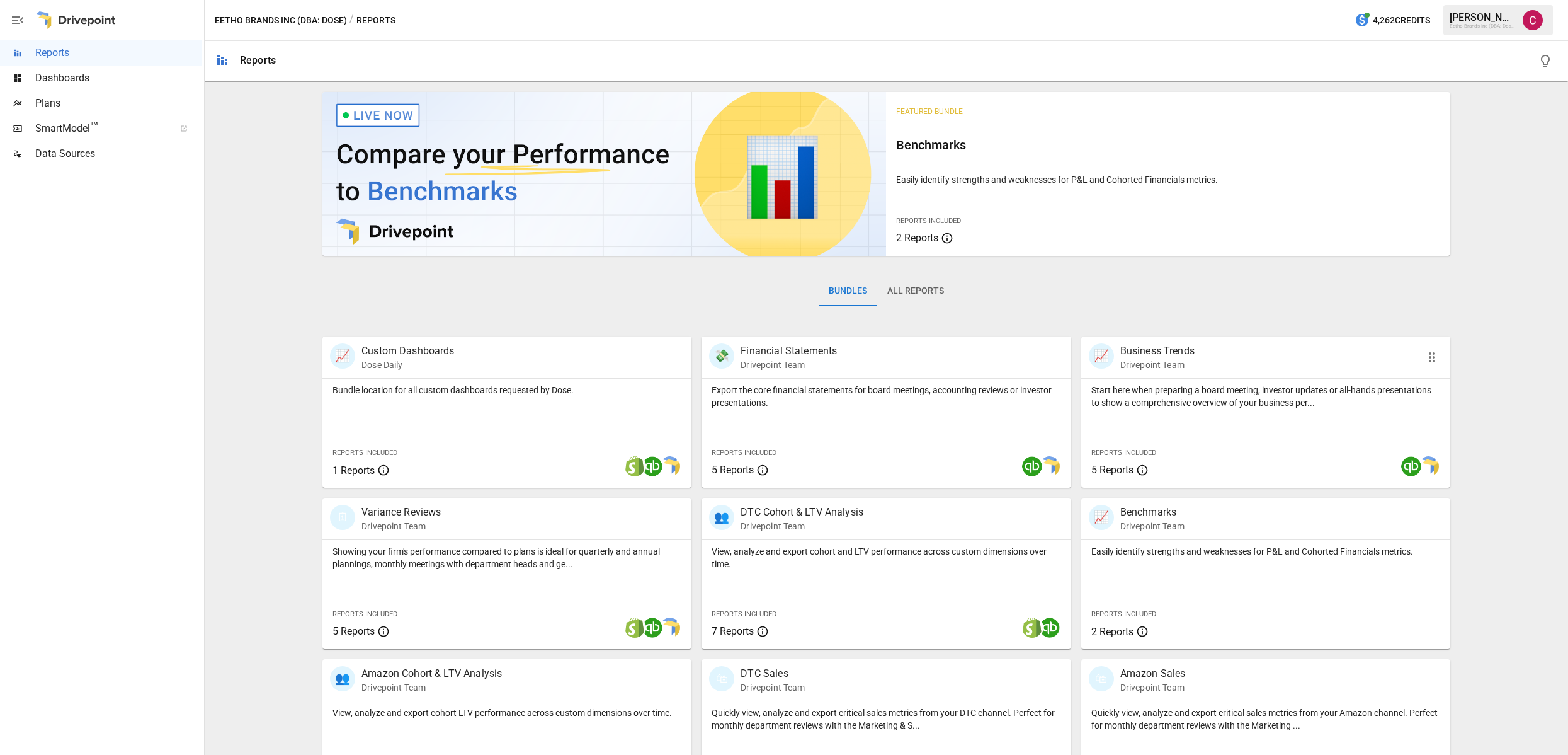
click at [1213, 382] on div "Start here when preparing a board meeting, investor updates or all-hands presen…" at bounding box center [1266, 393] width 369 height 30
click at [1185, 532] on div "📈 Benchmarks Drivepoint Team" at bounding box center [1266, 518] width 369 height 41
click at [916, 290] on button "All Reports" at bounding box center [916, 291] width 77 height 30
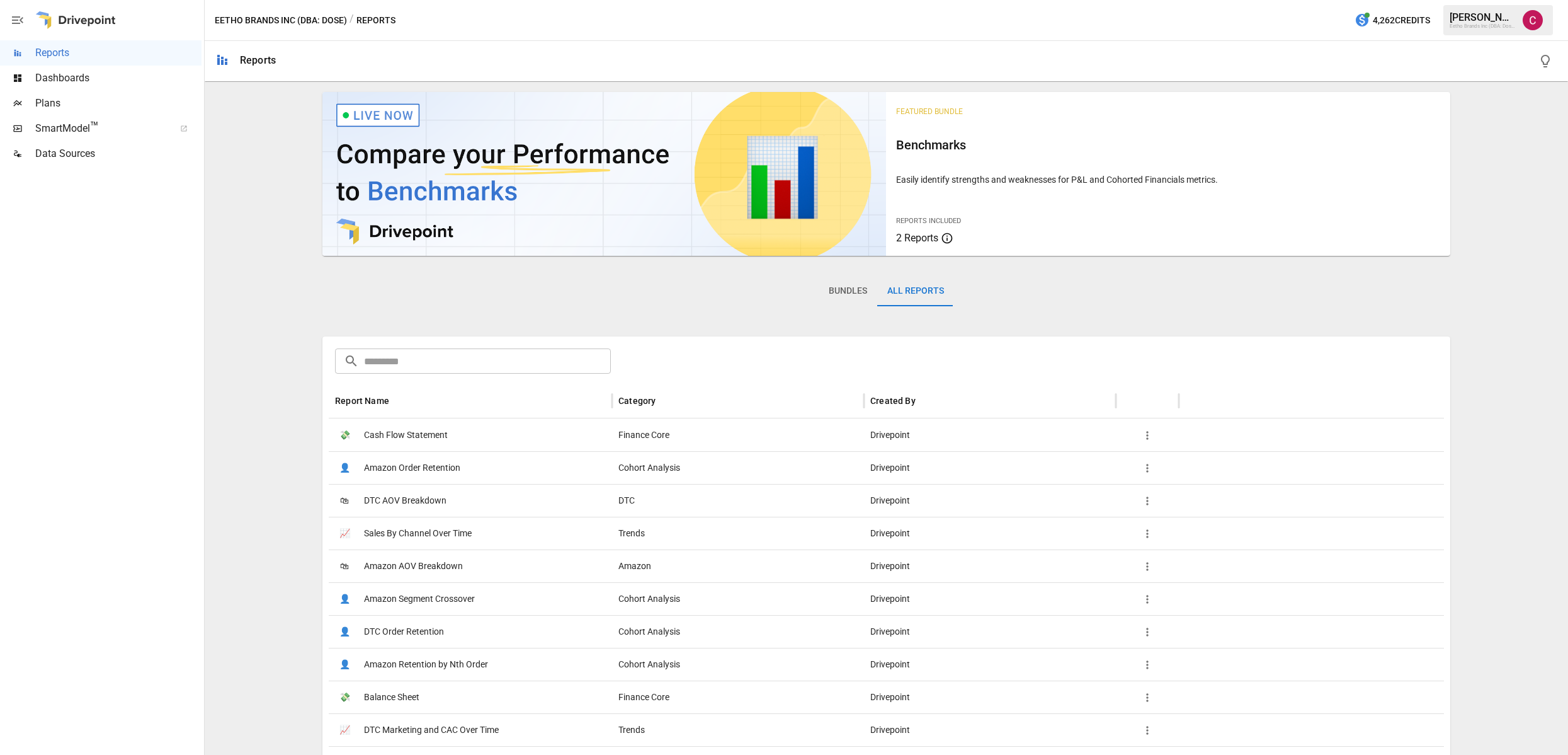
scroll to position [2, 0]
click at [443, 354] on input "text" at bounding box center [488, 359] width 247 height 25
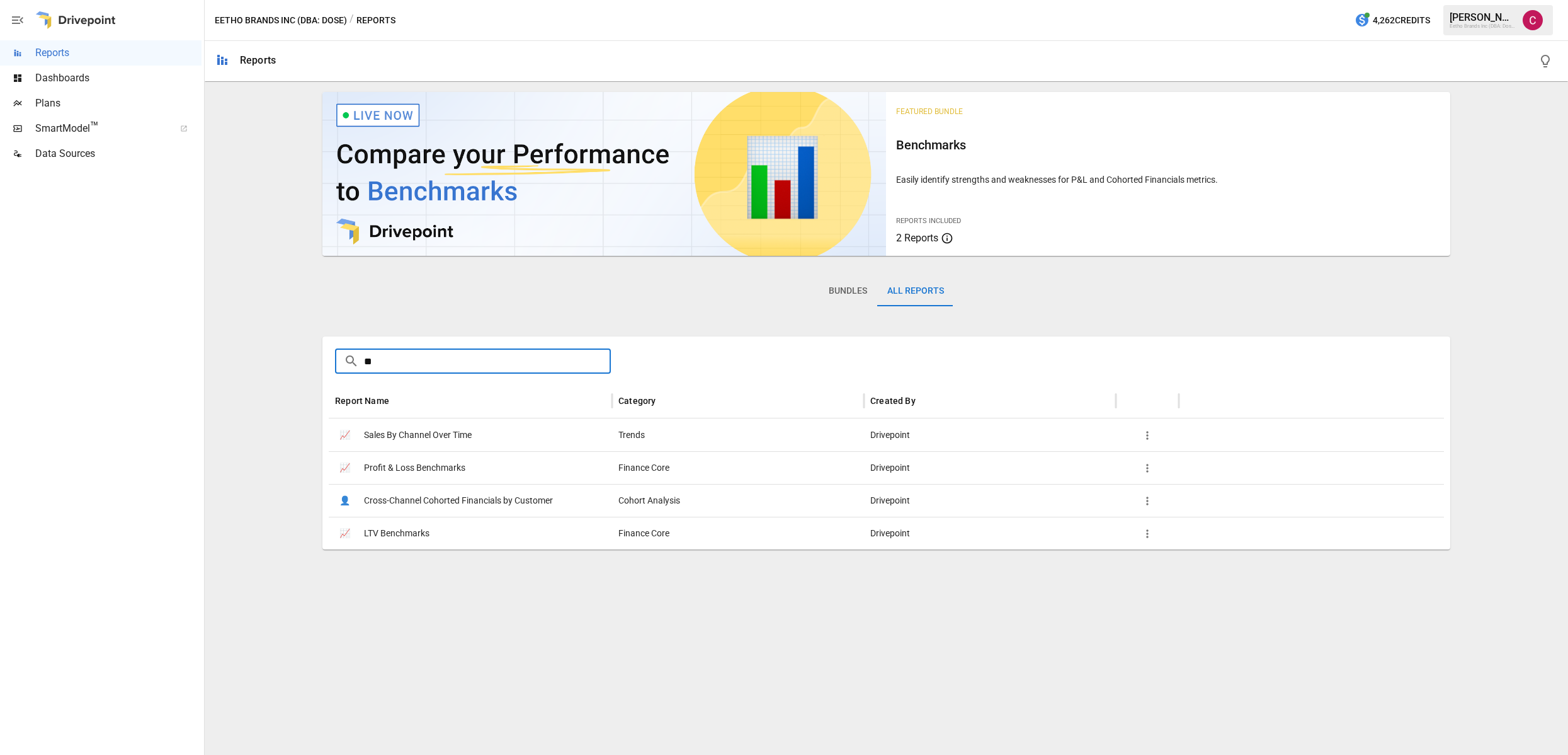
scroll to position [0, 0]
type input "*"
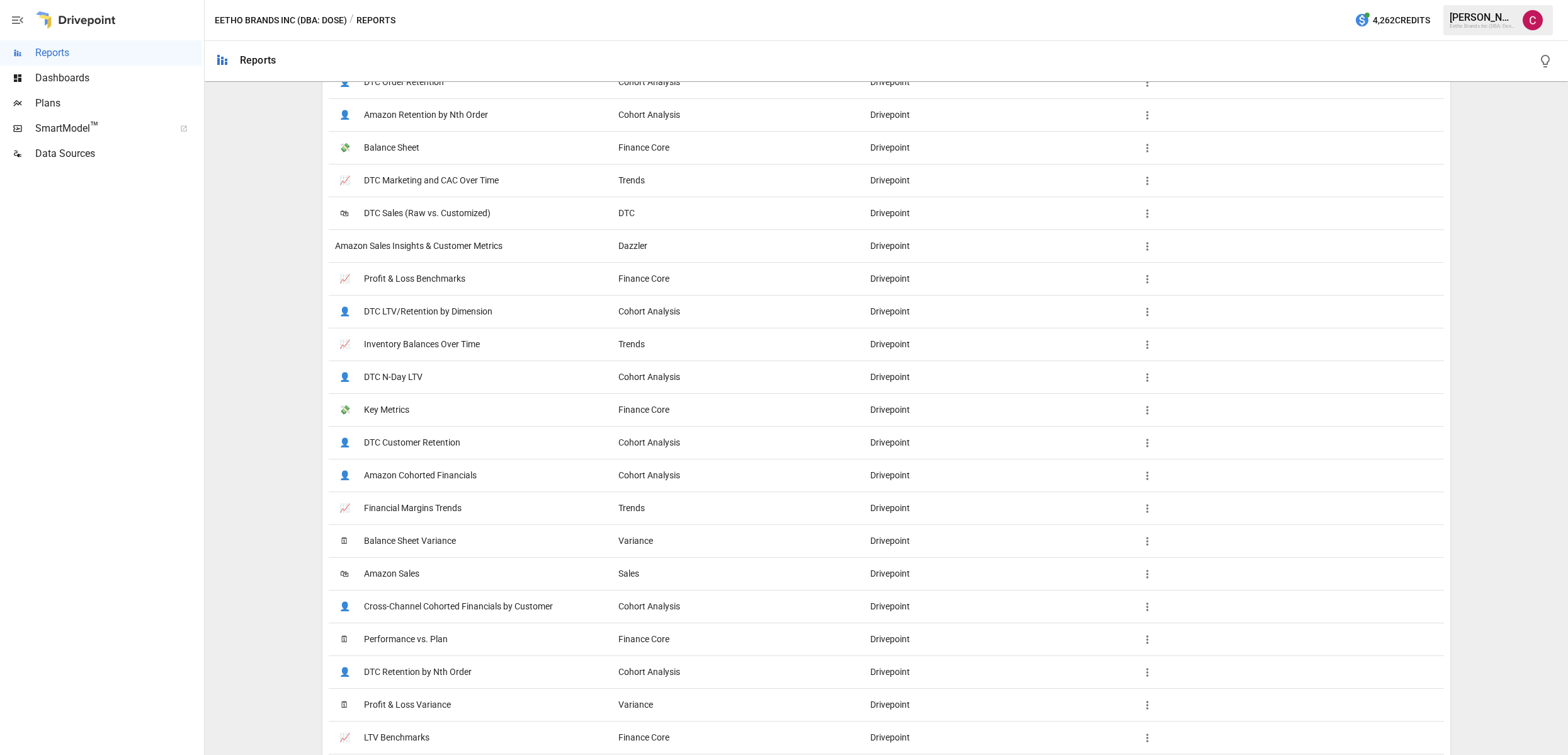
scroll to position [1078, 0]
